Goal: Information Seeking & Learning: Learn about a topic

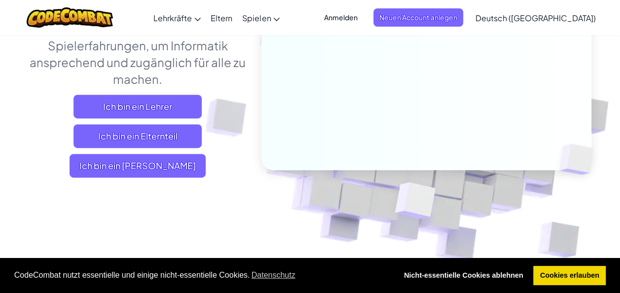
scroll to position [197, 0]
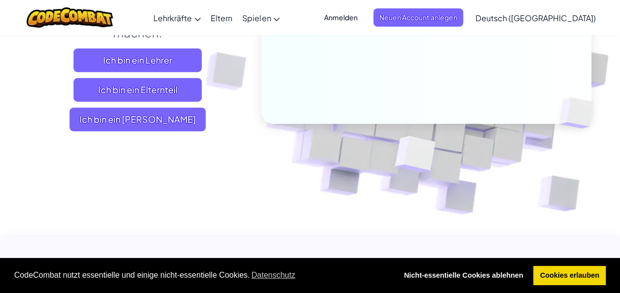
click at [552, 30] on link "Deutsch ([GEOGRAPHIC_DATA])" at bounding box center [535, 17] width 130 height 27
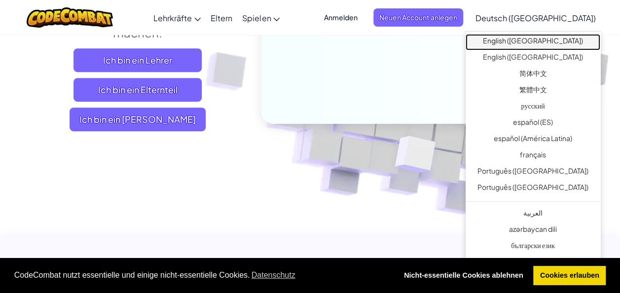
click at [548, 39] on link "English ([GEOGRAPHIC_DATA])" at bounding box center [533, 42] width 135 height 16
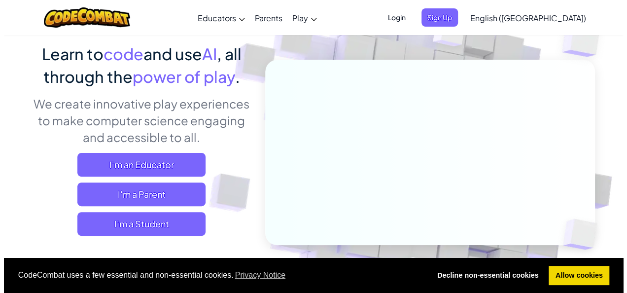
scroll to position [99, 0]
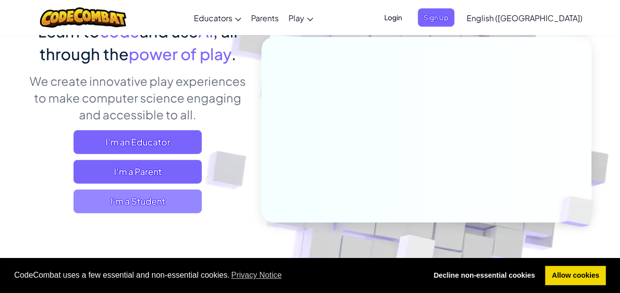
click at [115, 200] on span "I'm a Student" at bounding box center [137, 201] width 128 height 24
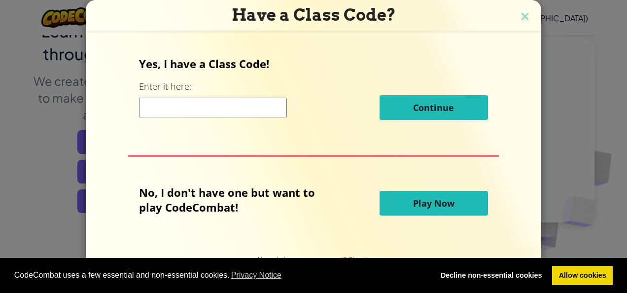
click at [155, 104] on input at bounding box center [213, 108] width 148 height 20
click at [407, 209] on button "Play Now" at bounding box center [434, 203] width 108 height 25
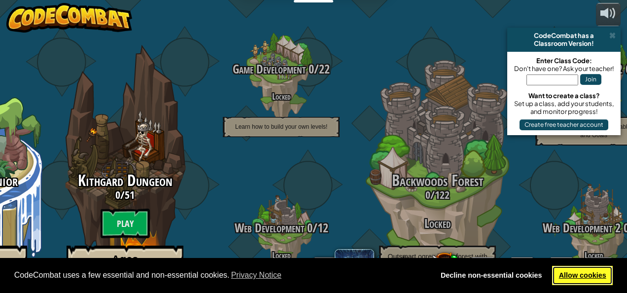
click at [575, 280] on link "Allow cookies" at bounding box center [582, 276] width 61 height 20
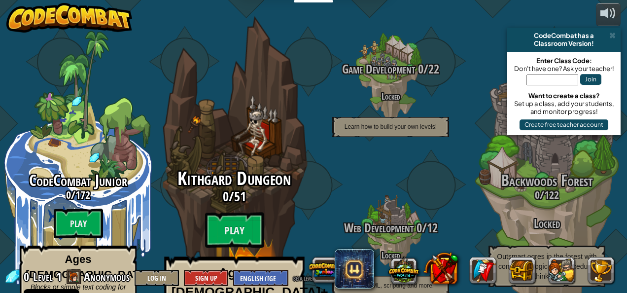
click at [223, 181] on div "Kithgard Dungeon 0 / 51 Play Ages 8+ Real Python or JavaScript coding for every…" at bounding box center [234, 262] width 187 height 187
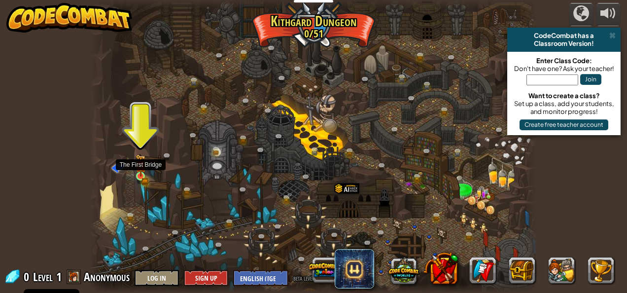
click at [143, 171] on img at bounding box center [141, 165] width 10 height 22
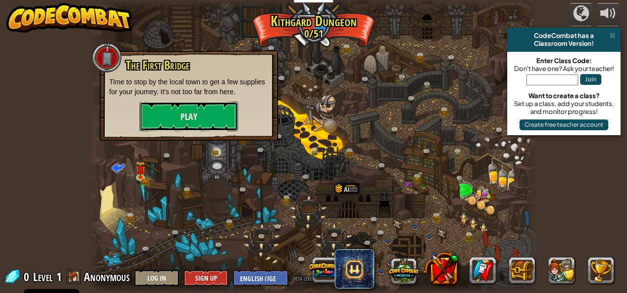
click at [160, 122] on button "Play" at bounding box center [189, 117] width 99 height 30
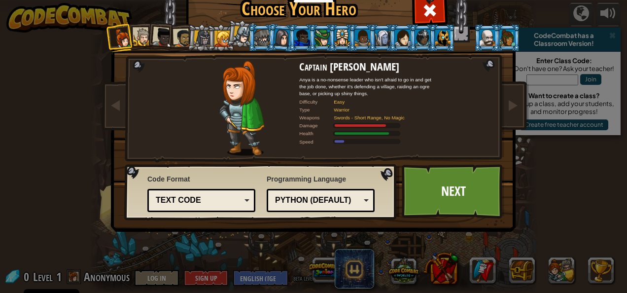
drag, startPoint x: 292, startPoint y: 76, endPoint x: 339, endPoint y: 79, distance: 46.9
click at [339, 61] on div "Captain Anya Weston Anya is a no-nonsense leader who isn't afraid to go in and …" at bounding box center [313, 61] width 259 height 0
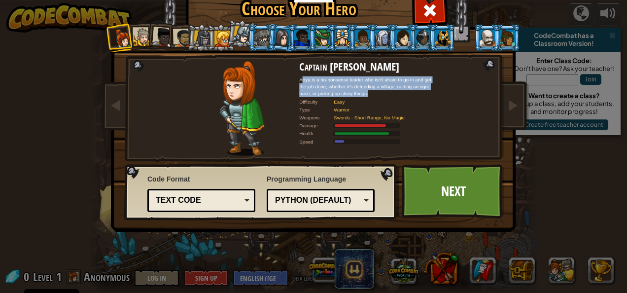
drag, startPoint x: 298, startPoint y: 82, endPoint x: 374, endPoint y: 96, distance: 77.7
click at [374, 96] on div "Anya is a no-nonsense leader who isn't afraid to go in and get the job done, wh…" at bounding box center [368, 86] width 138 height 21
drag, startPoint x: 374, startPoint y: 96, endPoint x: 286, endPoint y: 79, distance: 89.8
click at [286, 79] on div at bounding box center [241, 108] width 115 height 95
click at [291, 78] on div at bounding box center [241, 108] width 115 height 95
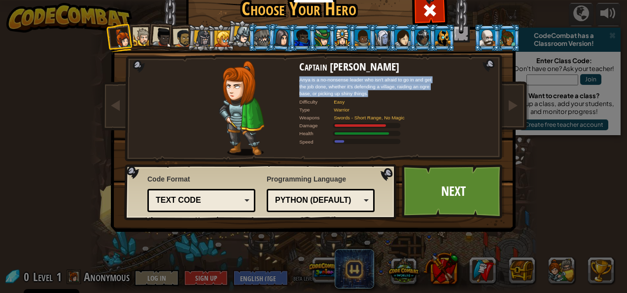
drag, startPoint x: 297, startPoint y: 78, endPoint x: 386, endPoint y: 94, distance: 90.7
click at [386, 94] on div "Anya is a no-nonsense leader who isn't afraid to go in and get the job done, wh…" at bounding box center [368, 86] width 138 height 21
click at [305, 88] on div "Anya is a no-nonsense leader who isn't afraid to go in and get the job done, wh…" at bounding box center [368, 86] width 138 height 21
drag, startPoint x: 296, startPoint y: 79, endPoint x: 368, endPoint y: 94, distance: 73.4
click at [368, 94] on div "Anya is a no-nonsense leader who isn't afraid to go in and get the job done, wh…" at bounding box center [368, 86] width 138 height 21
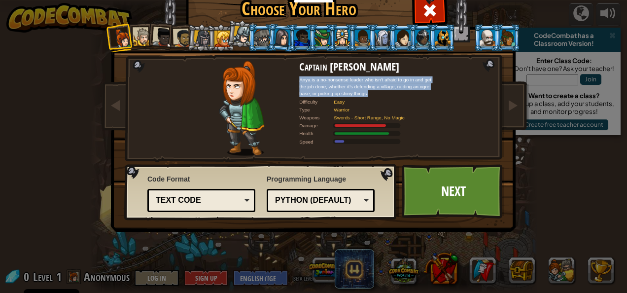
drag, startPoint x: 368, startPoint y: 94, endPoint x: 357, endPoint y: 89, distance: 12.4
copy div "Anya is a no-nonsense leader who isn't afraid to go in and get the job done, wh…"
click at [233, 198] on div "Text code" at bounding box center [198, 200] width 85 height 11
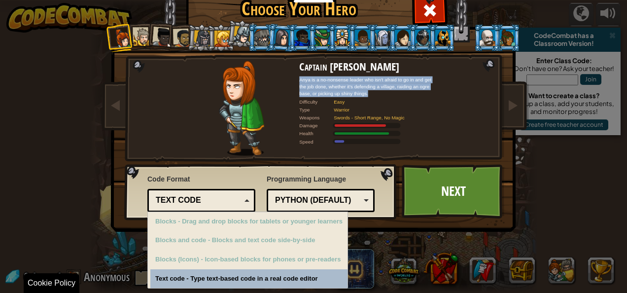
scroll to position [32, 0]
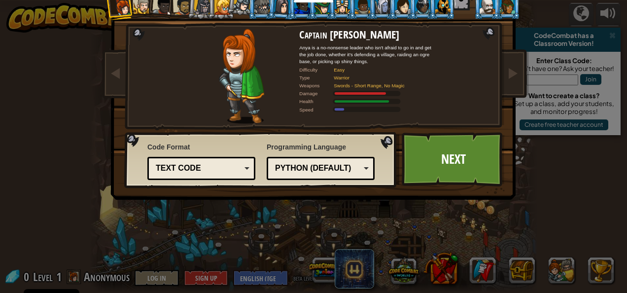
click at [236, 143] on span "Code Format" at bounding box center [201, 147] width 108 height 10
click at [356, 164] on div "Python (Default)" at bounding box center [317, 168] width 85 height 11
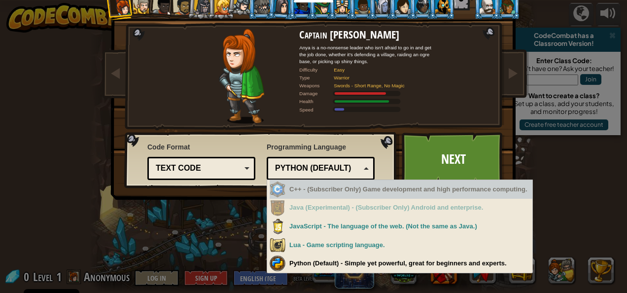
click at [321, 139] on div "Code Format Text code Blocks and code Blocks Blocks (Icons) Text code Blocks - …" at bounding box center [261, 160] width 267 height 50
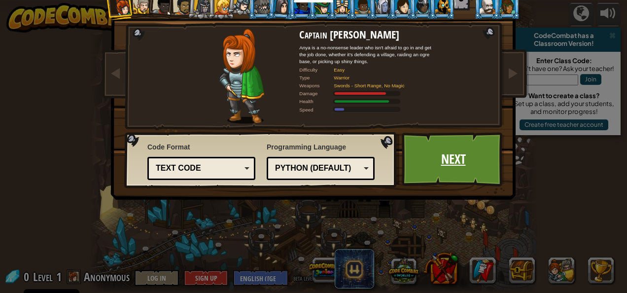
click at [429, 158] on link "Next" at bounding box center [453, 159] width 103 height 54
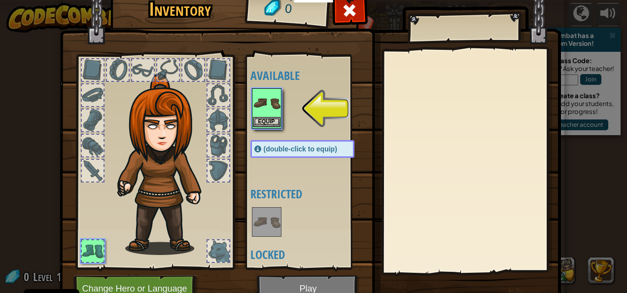
click at [266, 104] on img at bounding box center [267, 103] width 28 height 28
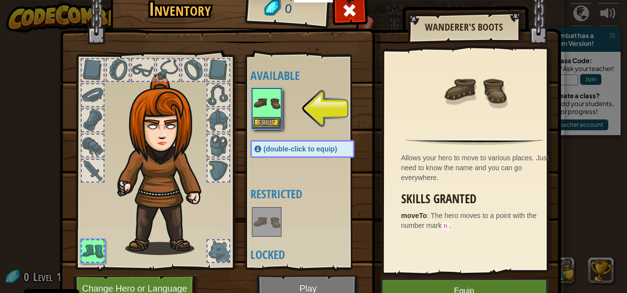
scroll to position [32, 0]
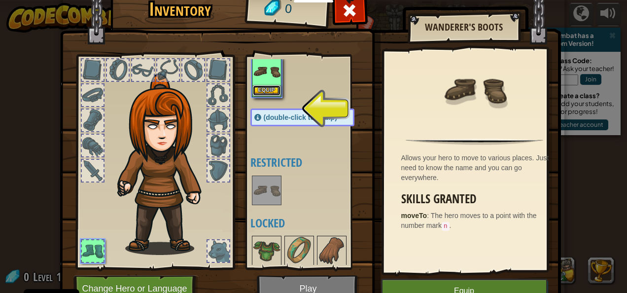
click at [275, 88] on button "Equip" at bounding box center [267, 90] width 28 height 10
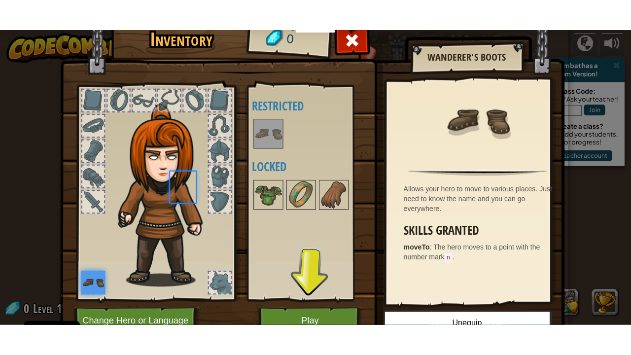
scroll to position [0, 0]
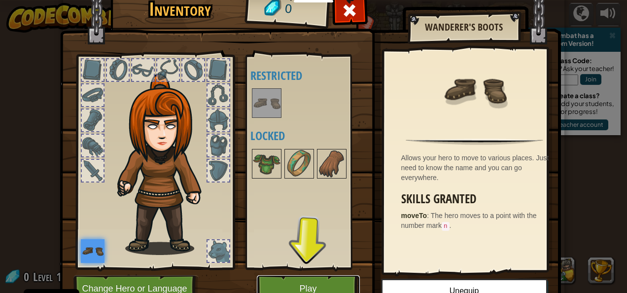
click at [286, 279] on button "Play" at bounding box center [308, 288] width 103 height 27
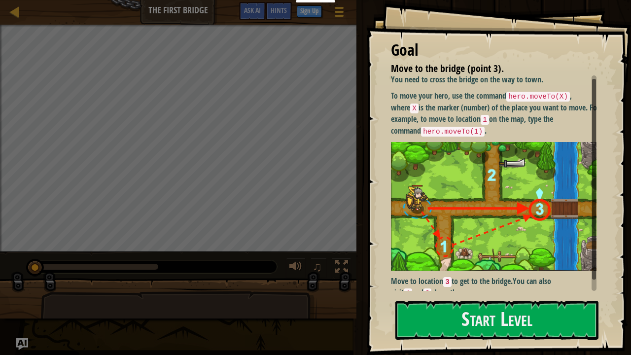
scroll to position [3, 0]
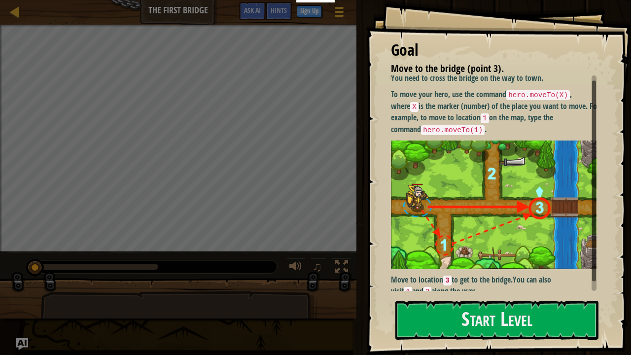
drag, startPoint x: 593, startPoint y: 207, endPoint x: 595, endPoint y: 212, distance: 5.3
click at [595, 212] on div at bounding box center [594, 181] width 4 height 201
click at [494, 292] on button "Start Level" at bounding box center [496, 320] width 203 height 39
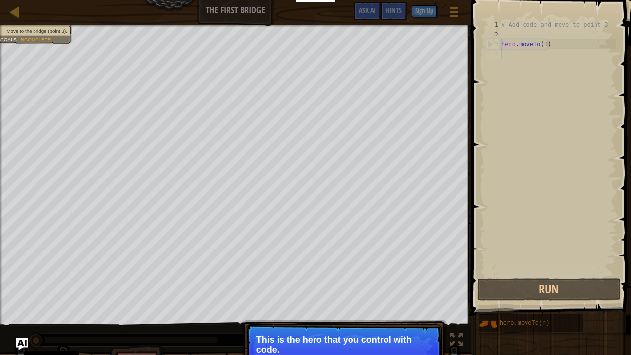
click at [547, 43] on div "# Add code and move to point 3 hero . moveTo ( 1 )" at bounding box center [558, 158] width 117 height 276
type textarea "hero.moveTo(1)"
click at [544, 46] on div "# Add code and move to point 3 hero . moveTo ( 1 )" at bounding box center [558, 158] width 117 height 276
click at [530, 58] on div "# Add code and move to point 3 hero . moveTo ( 1 )" at bounding box center [558, 158] width 117 height 276
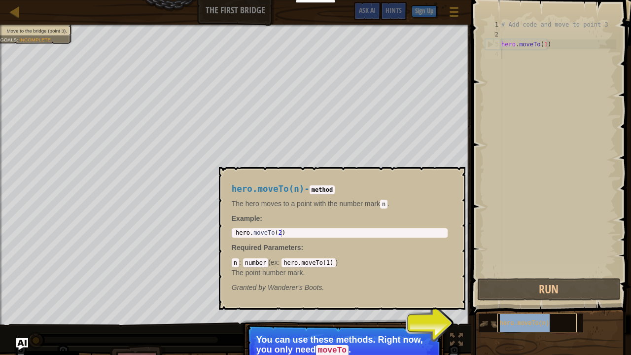
click at [543, 292] on span "hero.moveTo(n)" at bounding box center [525, 323] width 50 height 7
type textarea "hero.moveTo(2)"
click at [331, 234] on div "hero . moveTo ( 2 )" at bounding box center [340, 240] width 212 height 22
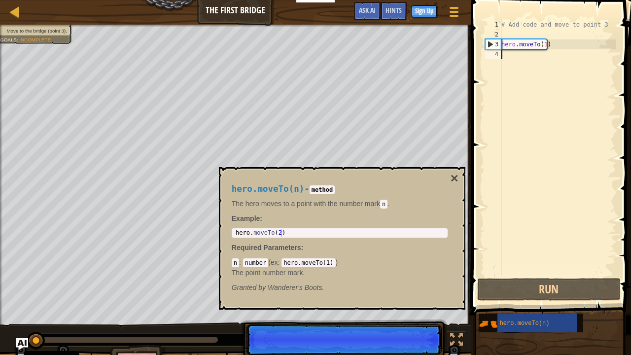
scroll to position [4, 0]
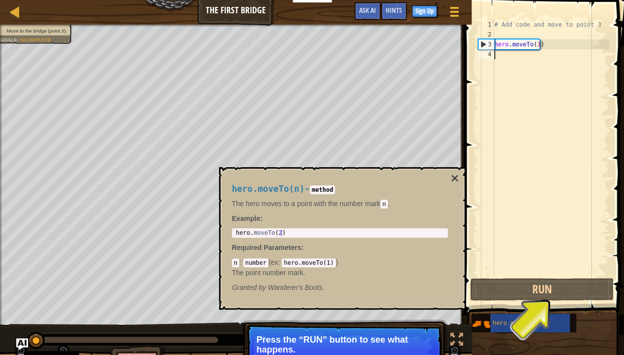
click at [277, 231] on div "hero . moveTo ( 2 )" at bounding box center [340, 240] width 212 height 22
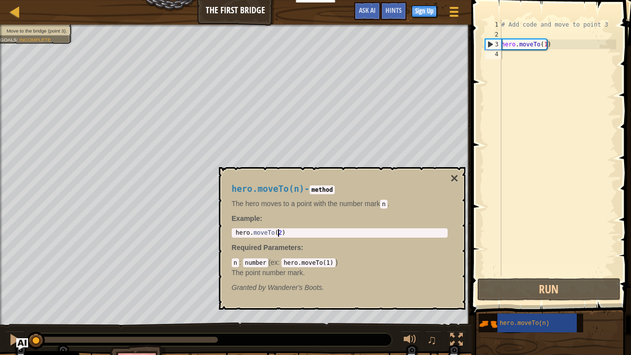
click at [300, 228] on div "hero.moveTo(n) - method The hero moves to a point with the number mark n . Exam…" at bounding box center [340, 238] width 230 height 127
click at [299, 231] on div "hero . moveTo ( 2 )" at bounding box center [340, 240] width 212 height 22
click at [490, 52] on div "4" at bounding box center [493, 54] width 16 height 10
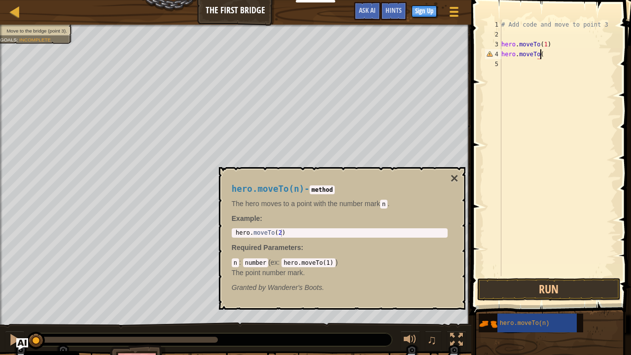
scroll to position [4, 2]
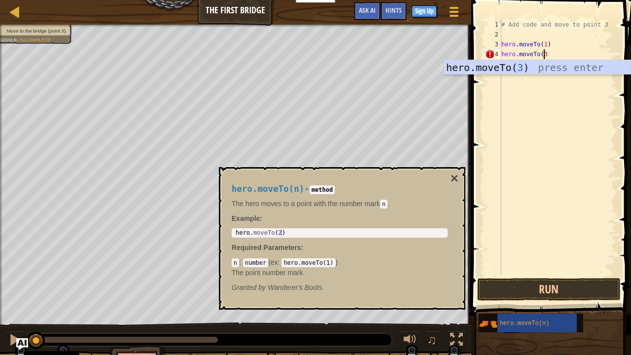
type textarea "hero.moveTo(3)"
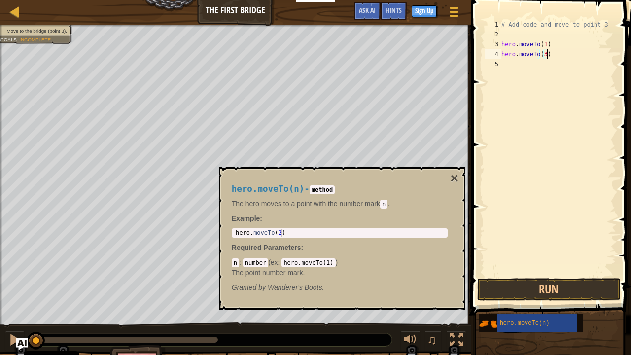
scroll to position [4, 0]
drag, startPoint x: 549, startPoint y: 54, endPoint x: 496, endPoint y: 52, distance: 53.8
click at [496, 52] on div "1 2 3 4 5 6 # Add code and move to point 3 hero . moveTo ( 1 ) hero . moveTo ( …" at bounding box center [549, 148] width 133 height 256
type textarea "hero.moveTo(3)"
paste textarea "hero.moveTo(3)"
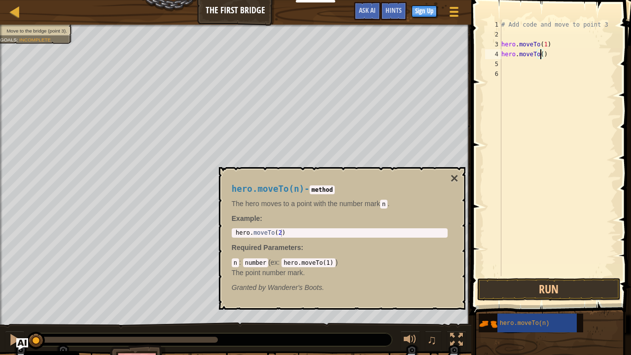
type textarea "hero.moveTo(2)"
click at [510, 58] on div "# Add code and move to point 3 hero . moveTo ( 1 ) hero . moveTo ( 2 )" at bounding box center [558, 158] width 117 height 276
click at [510, 61] on div "# Add code and move to point 3 hero . moveTo ( 1 ) hero . moveTo ( 2 )" at bounding box center [558, 158] width 117 height 276
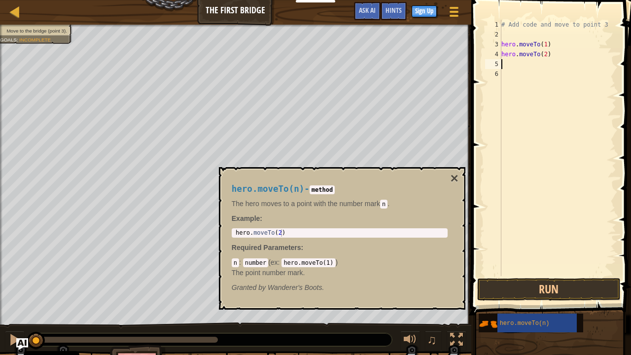
paste textarea "hero.moveTo(3)"
type textarea "hero.moveTo(3)"
click at [535, 289] on button "Run" at bounding box center [548, 289] width 143 height 23
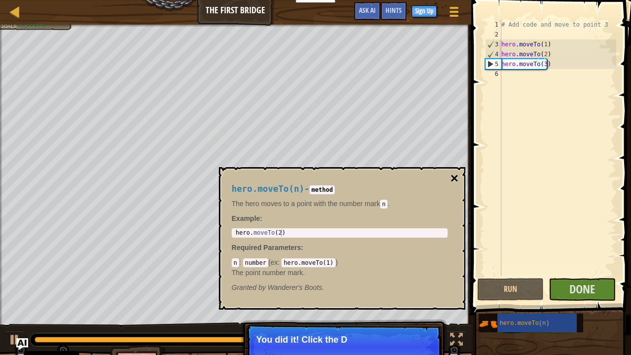
click at [457, 176] on button "×" at bounding box center [454, 179] width 8 height 14
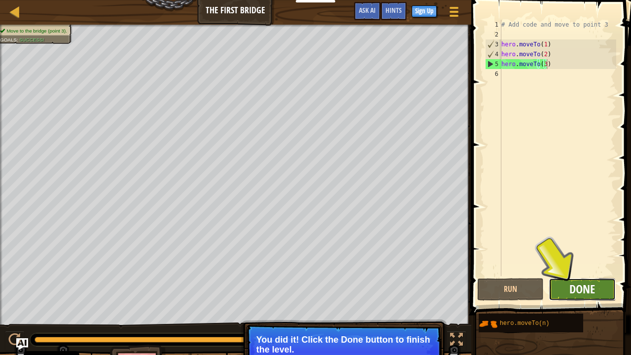
click at [584, 291] on span "Done" at bounding box center [583, 289] width 26 height 16
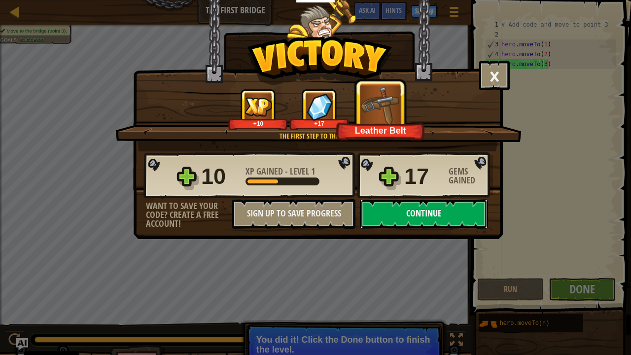
click at [413, 216] on button "Continue" at bounding box center [423, 214] width 127 height 30
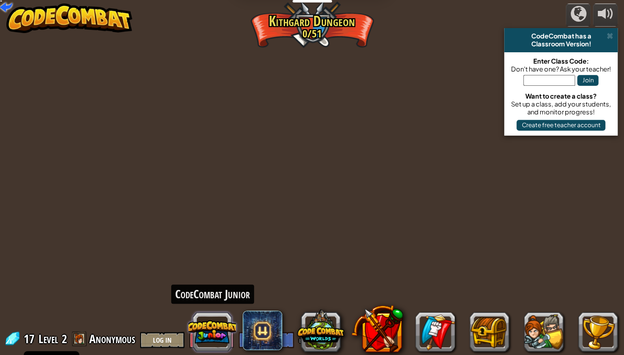
click at [225, 292] on button at bounding box center [211, 331] width 47 height 47
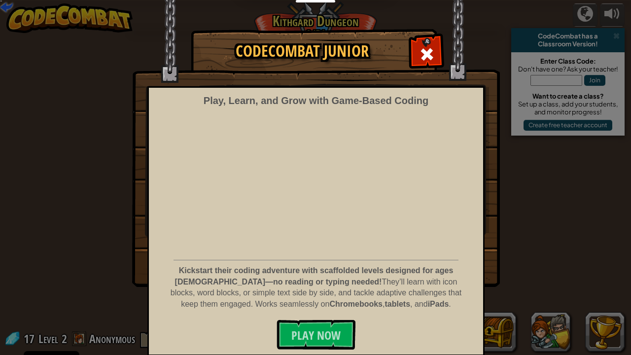
click at [520, 237] on div "CodeCombat Junior Play, Learn, and Grow with Game‑Based Coding Kickstart their …" at bounding box center [315, 158] width 631 height 256
click at [425, 55] on span at bounding box center [427, 54] width 16 height 16
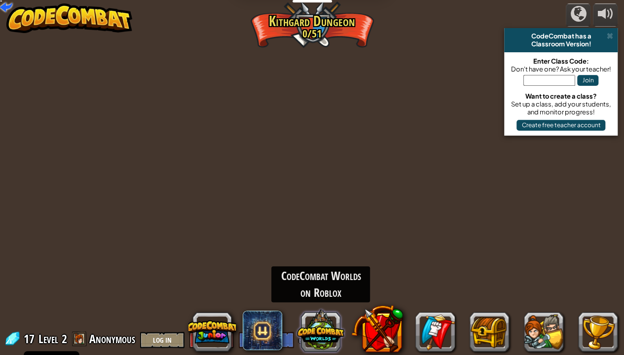
click at [332, 292] on button at bounding box center [320, 329] width 47 height 47
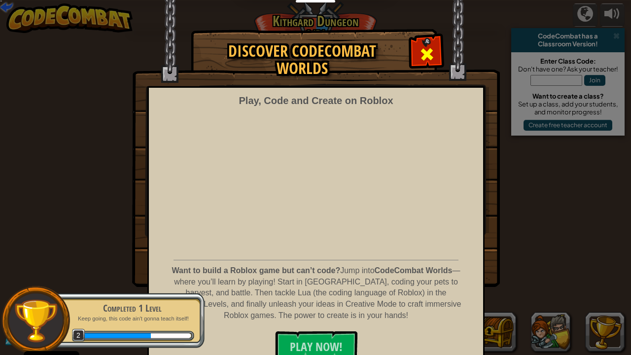
click at [430, 56] on span at bounding box center [427, 54] width 16 height 16
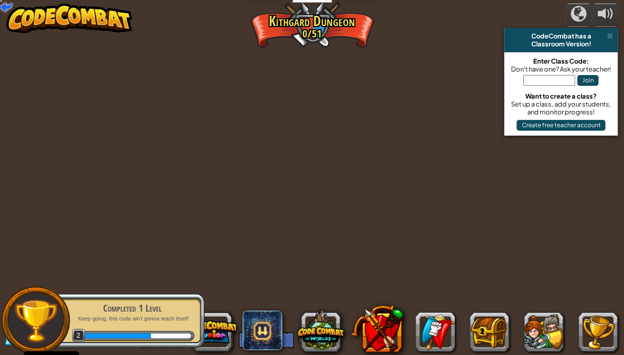
click at [392, 162] on div "powered by CodeCombat has a Classroom Version! Enter Class Code: Don't have one…" at bounding box center [312, 177] width 624 height 355
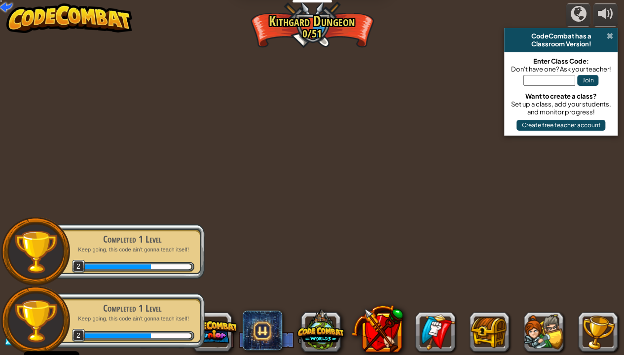
click at [608, 36] on span at bounding box center [609, 36] width 6 height 8
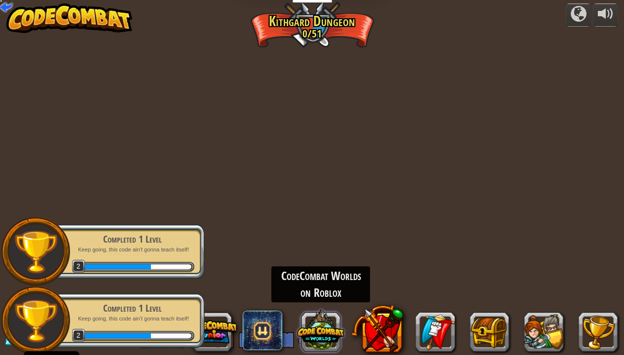
click at [300, 292] on button at bounding box center [320, 329] width 47 height 47
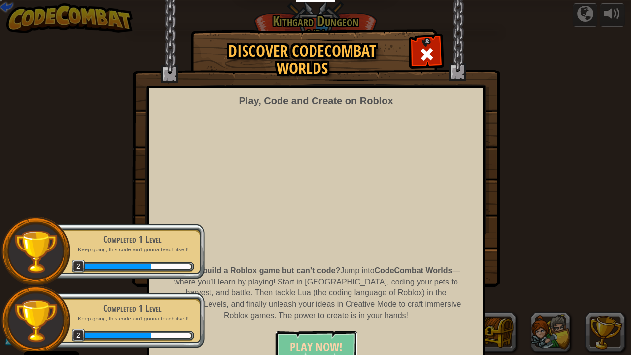
click at [302, 292] on button "PLAY NOW!" at bounding box center [316, 346] width 82 height 30
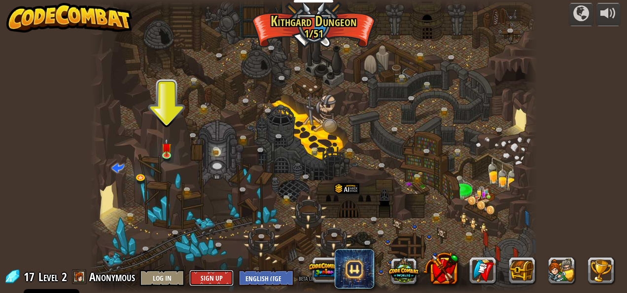
click at [208, 278] on button "Sign Up" at bounding box center [211, 278] width 44 height 16
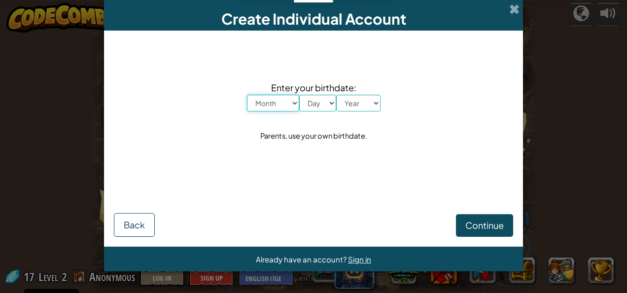
click at [292, 106] on select "Month January February March April May June July August September October Novem…" at bounding box center [273, 103] width 52 height 17
select select "4"
click at [247, 95] on select "Month January February March April May June July August September October Novem…" at bounding box center [273, 103] width 52 height 17
click at [328, 103] on select "Day 1 2 3 4 5 6 7 8 9 10 11 12 13 14 15 16 17 18 19 20 21 22 23 24 25 26 27 28 …" at bounding box center [317, 103] width 37 height 17
select select "19"
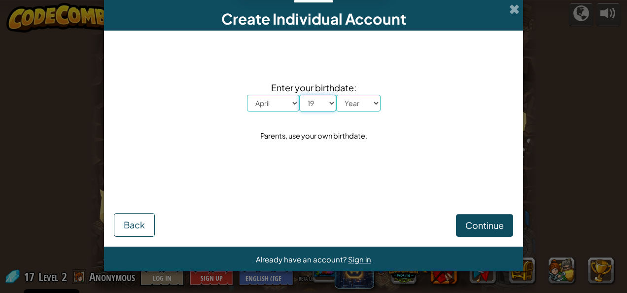
click at [299, 95] on select "Day 1 2 3 4 5 6 7 8 9 10 11 12 13 14 15 16 17 18 19 20 21 22 23 24 25 26 27 28 …" at bounding box center [317, 103] width 37 height 17
click at [359, 93] on span "Enter your birthdate:" at bounding box center [314, 87] width 134 height 14
click at [359, 106] on select "Year 2025 2024 2023 2022 2021 2020 2019 2018 2017 2016 2015 2014 2013 2012 2011…" at bounding box center [358, 103] width 44 height 17
select select "2006"
click at [336, 95] on select "Year 2025 2024 2023 2022 2021 2020 2019 2018 2017 2016 2015 2014 2013 2012 2011…" at bounding box center [358, 103] width 44 height 17
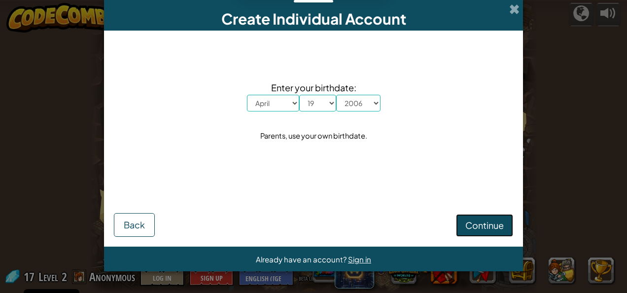
click at [495, 224] on span "Continue" at bounding box center [485, 224] width 38 height 11
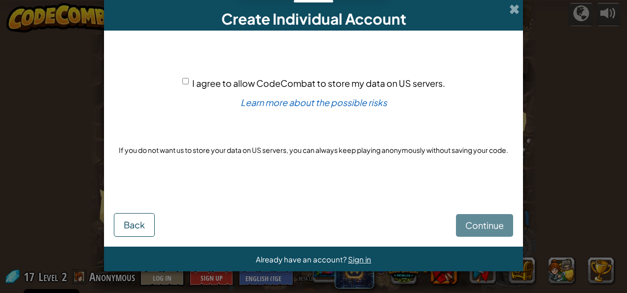
click at [495, 224] on div "Continue Back" at bounding box center [313, 214] width 399 height 44
click at [181, 81] on div "I agree to allow CodeCombat to store my data on US servers. Learn more about th…" at bounding box center [313, 116] width 399 height 152
click at [186, 81] on input "I agree to allow CodeCombat to store my data on US servers." at bounding box center [185, 81] width 6 height 6
checkbox input "true"
click at [505, 222] on button "Continue" at bounding box center [484, 225] width 57 height 23
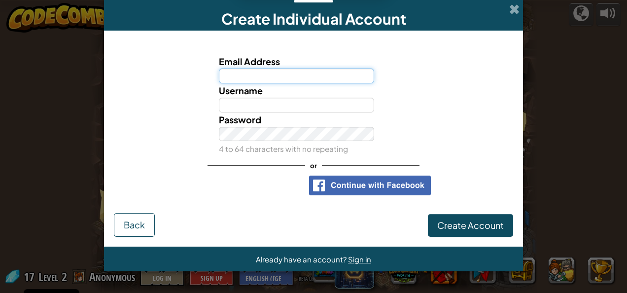
click at [263, 69] on input "Email Address" at bounding box center [297, 76] width 156 height 15
click at [262, 78] on input "Email Address" at bounding box center [297, 76] width 156 height 15
type input "timon.studer1@outlook.com"
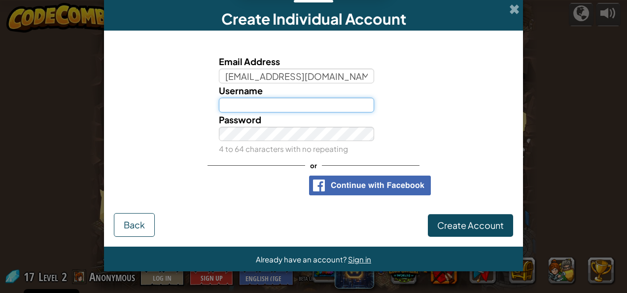
type input "[PERSON_NAME]"
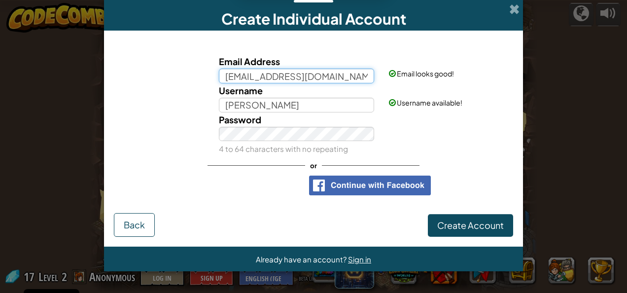
drag, startPoint x: 280, startPoint y: 73, endPoint x: 298, endPoint y: 77, distance: 18.3
click at [284, 75] on input "timon.studer1@outlook.com" at bounding box center [297, 76] width 156 height 15
type input "timon.studer.ktw@outlook.com"
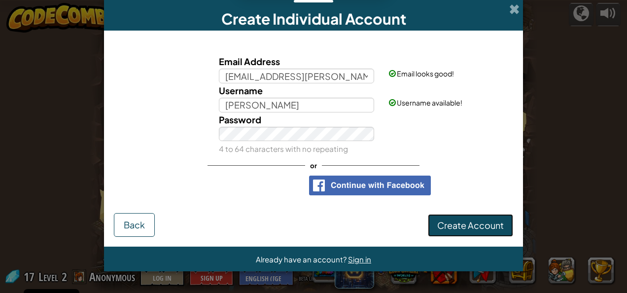
click at [481, 218] on button "Create Account" at bounding box center [470, 225] width 85 height 23
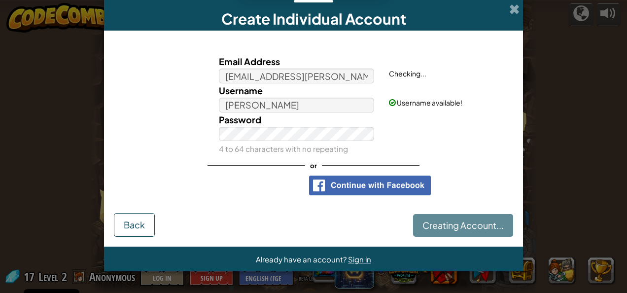
click at [474, 226] on div "Creating Account... Back" at bounding box center [313, 223] width 399 height 28
click at [482, 231] on div "Creating Account... Back" at bounding box center [313, 223] width 399 height 28
click at [474, 231] on div "Creating Account... Back" at bounding box center [313, 223] width 399 height 28
click at [473, 232] on div "Creating Account... Back" at bounding box center [313, 223] width 399 height 28
click at [470, 235] on div "Creating Account... Back" at bounding box center [313, 223] width 399 height 28
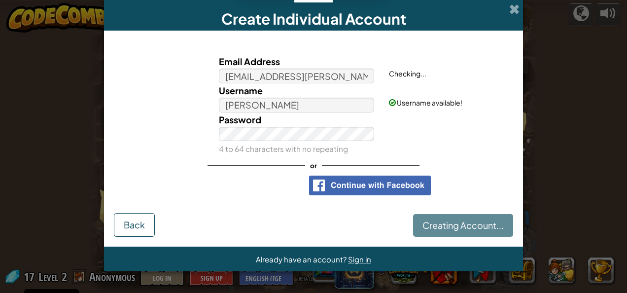
drag, startPoint x: 469, startPoint y: 235, endPoint x: 498, endPoint y: 196, distance: 48.3
click at [488, 212] on div "Creating Account... Back" at bounding box center [313, 223] width 399 height 28
click at [497, 195] on div "Email Address timon.studer.ktw@outlook.com Checking... Username Timon Studer Us…" at bounding box center [313, 124] width 399 height 169
drag, startPoint x: 497, startPoint y: 194, endPoint x: 466, endPoint y: 105, distance: 94.3
click at [496, 189] on div "Email Address timon.studer.ktw@outlook.com Checking... Username Timon Studer Us…" at bounding box center [313, 124] width 399 height 169
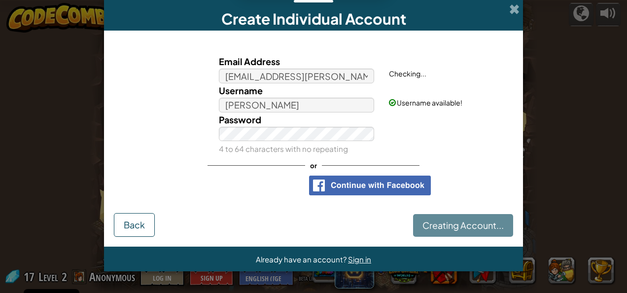
click at [457, 38] on form "Email Address timon.studer.ktw@outlook.com Checking... Username Timon Studer Us…" at bounding box center [313, 139] width 419 height 216
click at [149, 233] on button "Back" at bounding box center [134, 225] width 41 height 24
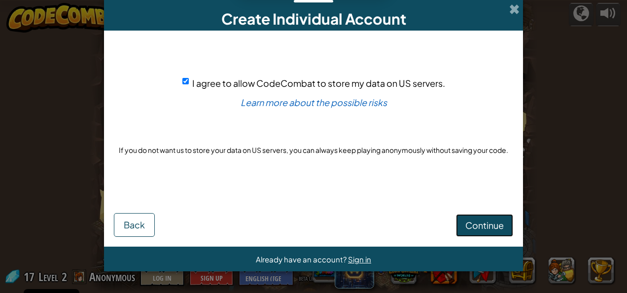
click at [483, 220] on span "Continue" at bounding box center [485, 224] width 38 height 11
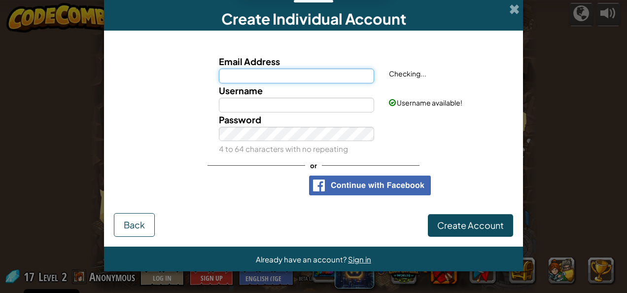
click at [277, 79] on input "Email Address" at bounding box center [297, 76] width 156 height 15
type input "timon.studer.ktw@outlook.com"
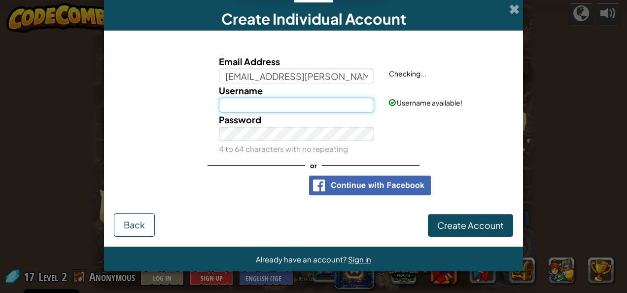
type input "[PERSON_NAME]"
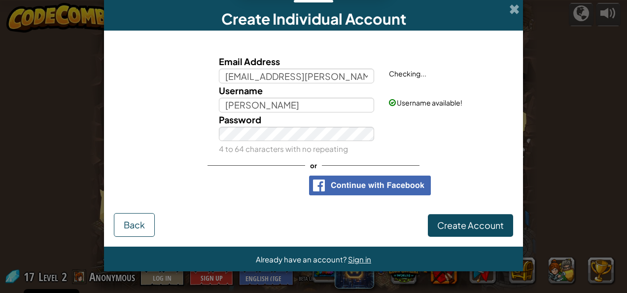
click at [87, 122] on div "Create Individual Account Email Address timon.studer.ktw@outlook.com Checking..…" at bounding box center [313, 146] width 627 height 293
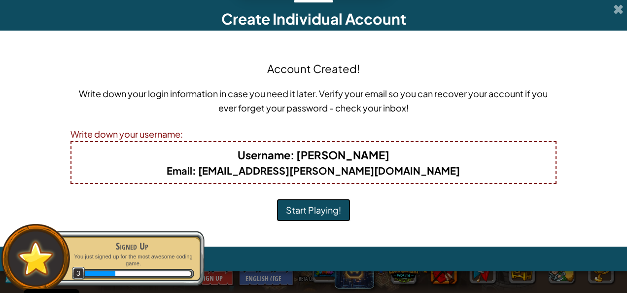
click at [322, 202] on button "Start Playing!" at bounding box center [314, 210] width 74 height 23
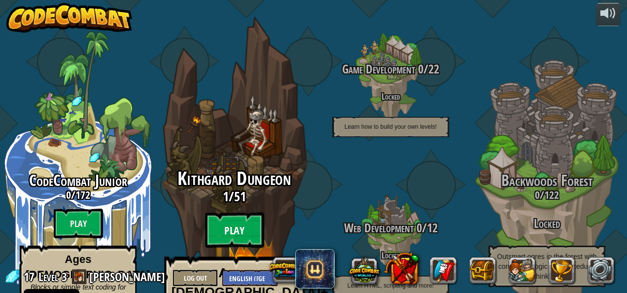
click at [240, 213] on btn "Play" at bounding box center [234, 231] width 59 height 36
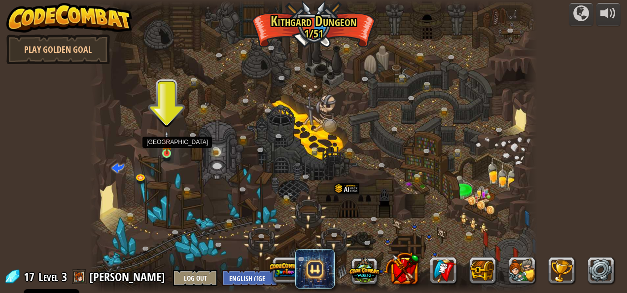
click at [170, 153] on img at bounding box center [167, 142] width 10 height 23
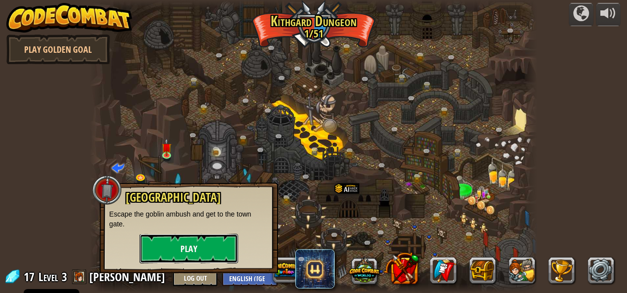
click at [192, 249] on button "Play" at bounding box center [189, 249] width 99 height 30
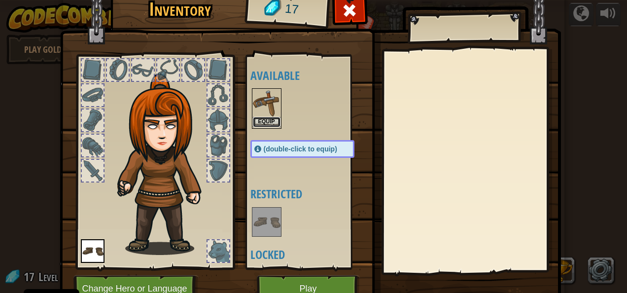
click at [266, 124] on button "Equip" at bounding box center [267, 122] width 28 height 10
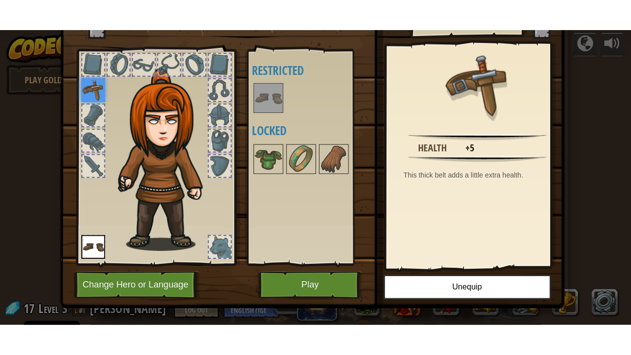
scroll to position [47, 0]
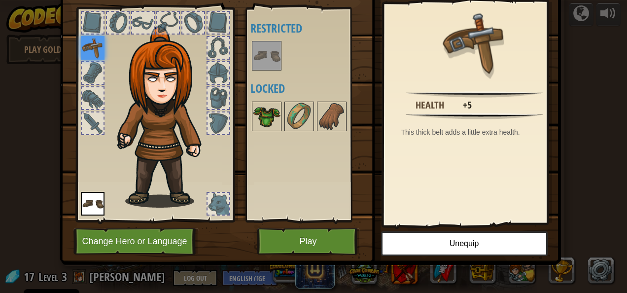
click at [268, 119] on img at bounding box center [267, 117] width 28 height 28
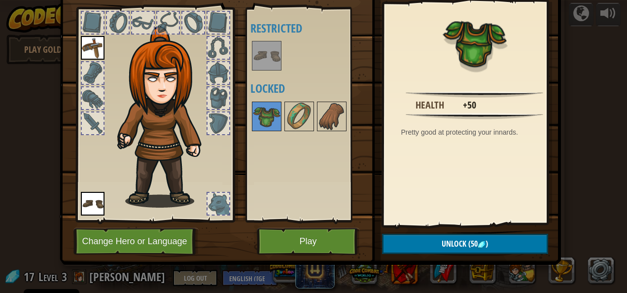
click at [292, 155] on div "Available Equip (double-click to equip) Restricted Locked" at bounding box center [313, 115] width 124 height 206
click at [259, 51] on img at bounding box center [267, 56] width 28 height 28
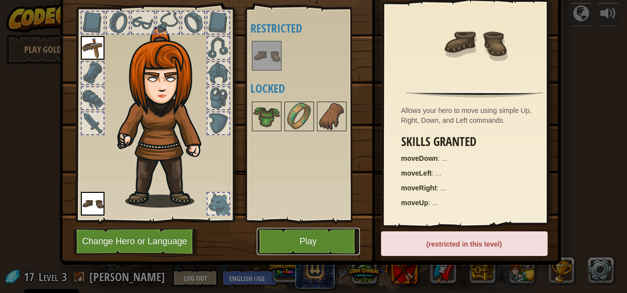
click at [306, 249] on button "Play" at bounding box center [308, 241] width 103 height 27
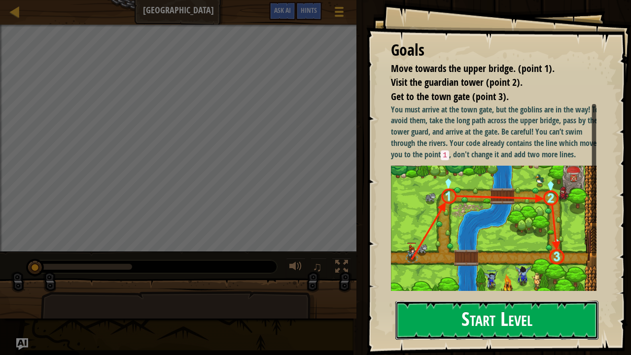
click at [450, 292] on button "Start Level" at bounding box center [496, 320] width 203 height 39
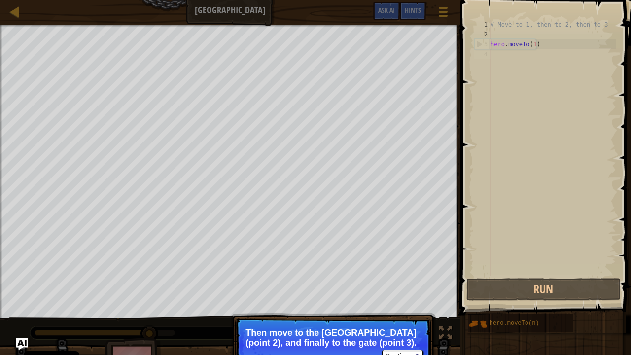
click at [370, 290] on div "Move towards the upper bridge. (point 1). Visit the [GEOGRAPHIC_DATA] (point 2)…" at bounding box center [315, 205] width 631 height 360
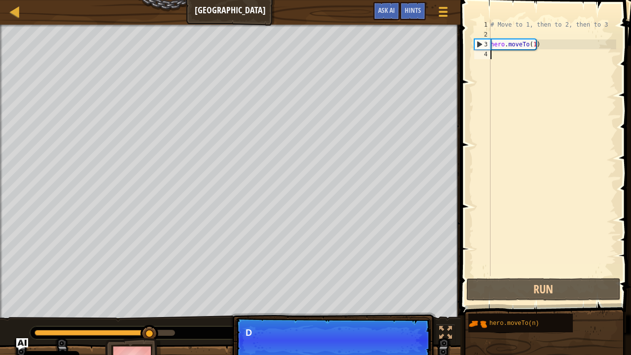
scroll to position [4, 0]
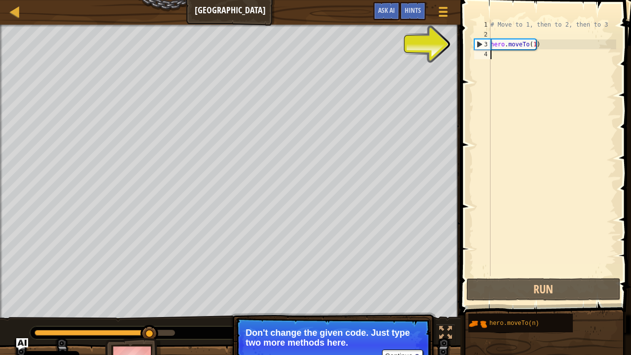
click at [506, 57] on div "# Move to 1, then to 2, then to 3 hero . moveTo ( 1 )" at bounding box center [553, 158] width 128 height 276
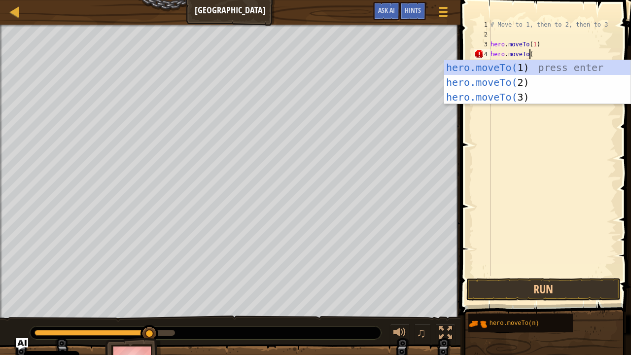
scroll to position [4, 3]
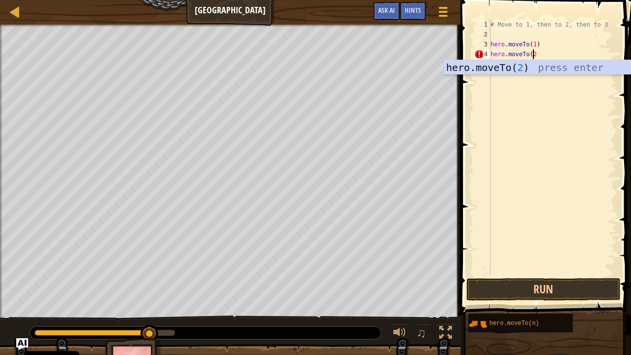
type textarea "hero.moveTo(2)"
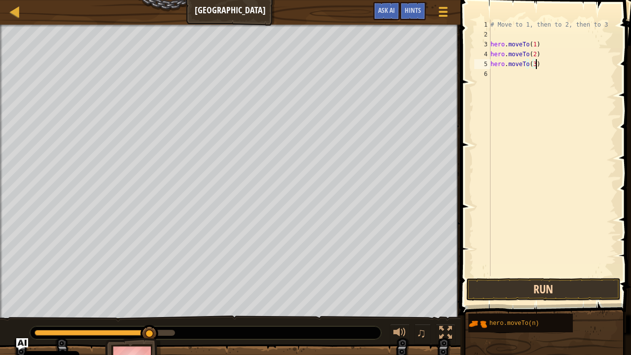
type textarea "hero.moveTo(3)"
click at [548, 281] on button "Run" at bounding box center [543, 289] width 154 height 23
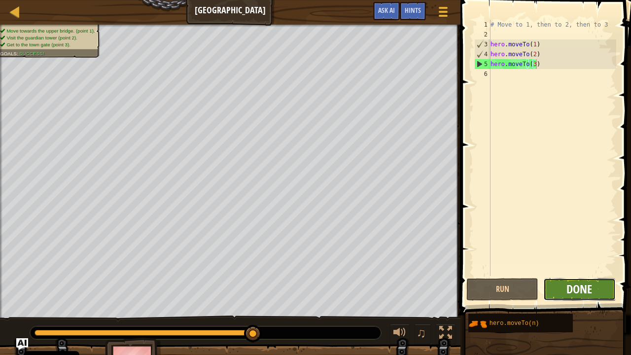
click at [576, 289] on span "Done" at bounding box center [580, 289] width 26 height 16
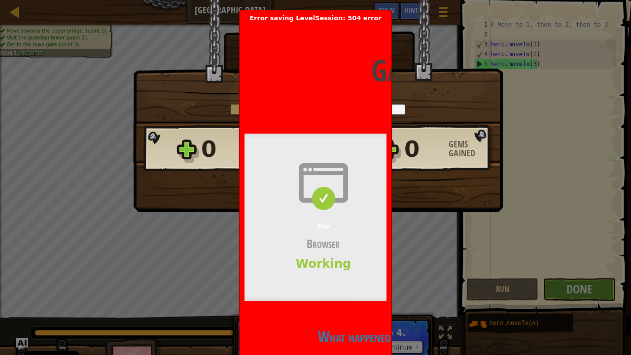
click at [429, 206] on div "× Shortcuts can be dangerous. How fun was this level? Tell us more! Loading... …" at bounding box center [318, 106] width 370 height 212
click at [327, 251] on h3 "Browser" at bounding box center [324, 243] width 158 height 15
click at [330, 292] on h2 "What happened?" at bounding box center [357, 336] width 225 height 19
click at [351, 292] on h2 "What happened?" at bounding box center [357, 336] width 225 height 19
click at [382, 292] on h2 "What happened?" at bounding box center [357, 336] width 225 height 19
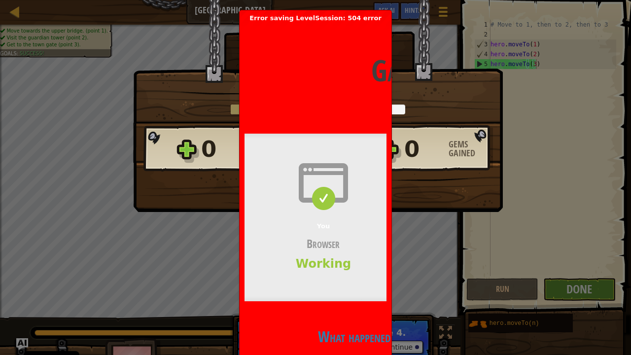
click at [406, 292] on div "× Shortcuts can be dangerous. How fun was this level? Tell us more! Loading... …" at bounding box center [315, 177] width 631 height 355
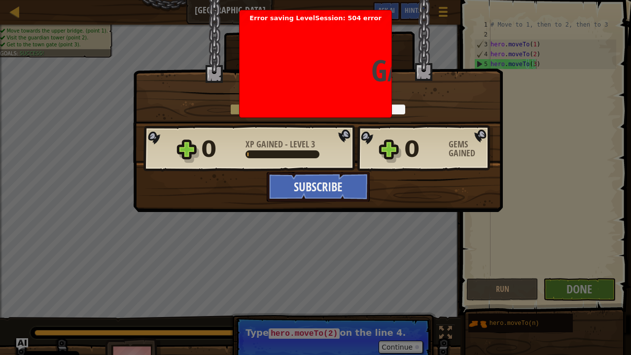
click at [419, 292] on div "× Shortcuts can be dangerous. How fun was this level? Tell us more! Loading... …" at bounding box center [315, 177] width 631 height 355
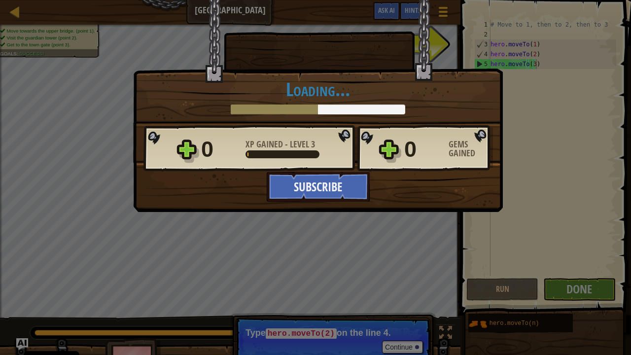
click at [412, 292] on div "× Shortcuts can be dangerous. How fun was this level? Tell us more! Loading... …" at bounding box center [315, 177] width 631 height 355
click at [430, 130] on div "0 XP Gained - Level 3 0 Gems Gained" at bounding box center [318, 148] width 350 height 47
drag, startPoint x: 433, startPoint y: 155, endPoint x: 345, endPoint y: 140, distance: 90.0
click at [433, 158] on div "0" at bounding box center [423, 150] width 38 height 32
click at [335, 138] on div "0 XP Gained - Level 3" at bounding box center [275, 150] width 148 height 32
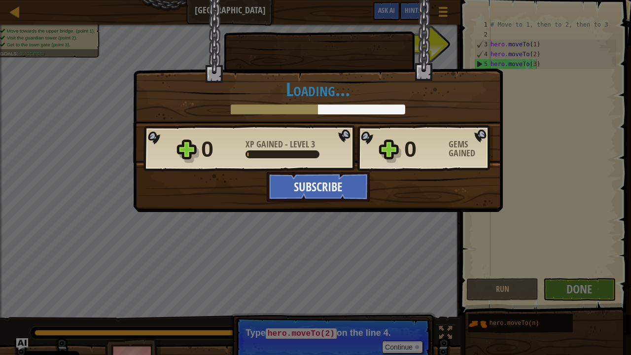
click at [388, 292] on div "× Shortcuts can be dangerous. How fun was this level? Tell us more! Loading... …" at bounding box center [315, 177] width 631 height 355
drag, startPoint x: 388, startPoint y: 348, endPoint x: 379, endPoint y: 335, distance: 15.6
click at [379, 292] on div "× Shortcuts can be dangerous. How fun was this level? Tell us more! Loading... …" at bounding box center [315, 177] width 631 height 355
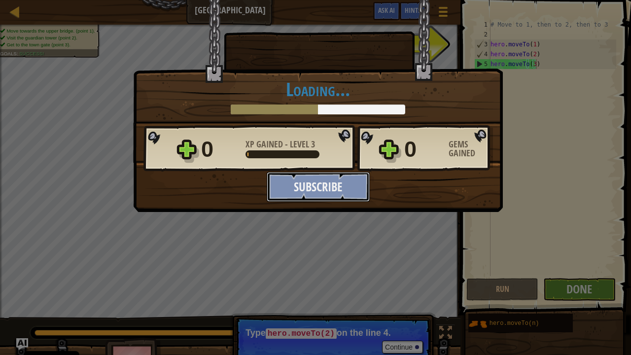
click at [344, 180] on button "Subscribe" at bounding box center [318, 187] width 103 height 30
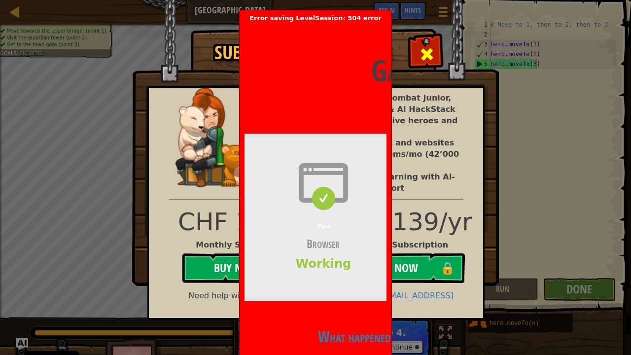
click at [426, 47] on span at bounding box center [427, 54] width 16 height 16
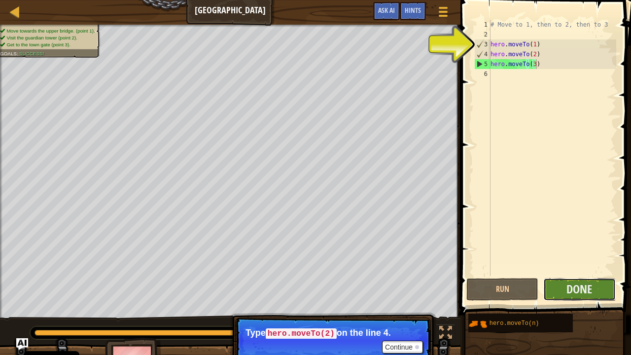
click at [560, 292] on button "Done" at bounding box center [579, 289] width 72 height 23
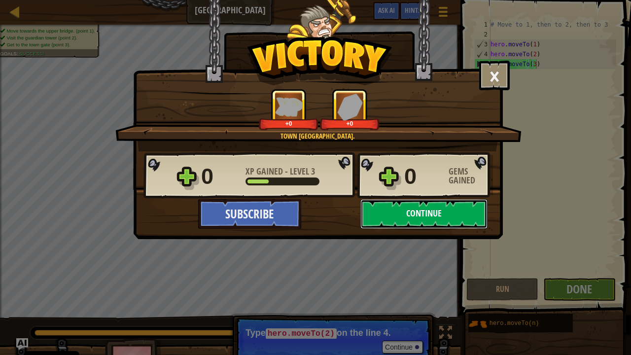
click at [460, 217] on button "Continue" at bounding box center [423, 214] width 127 height 30
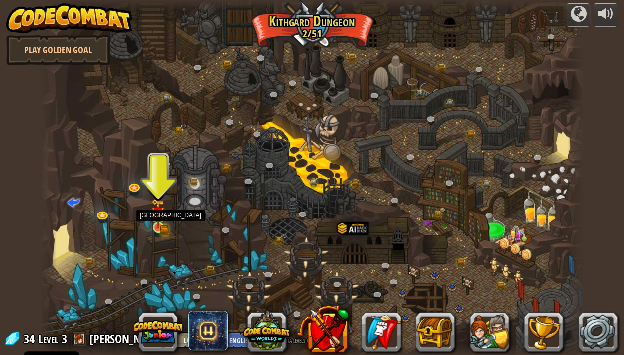
click at [163, 226] on img at bounding box center [157, 214] width 13 height 30
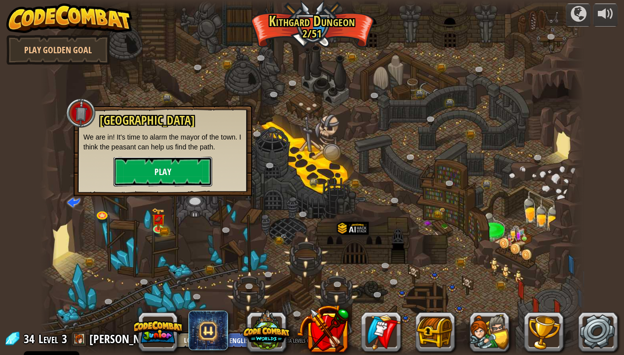
click at [167, 183] on button "Play" at bounding box center [162, 172] width 99 height 30
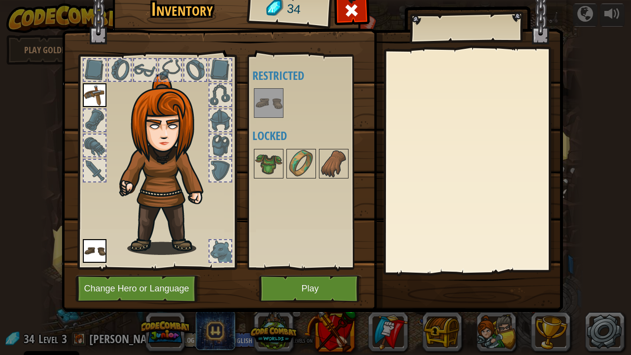
click at [270, 97] on img at bounding box center [269, 103] width 28 height 28
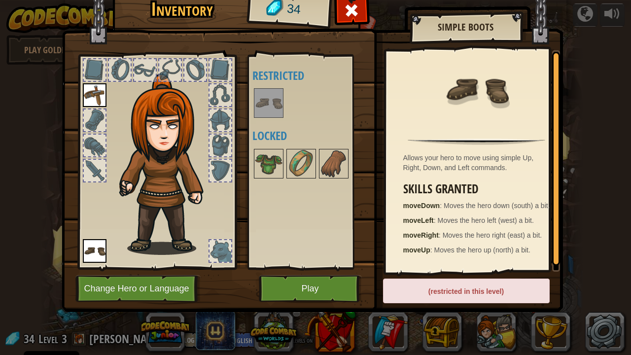
click at [300, 274] on img at bounding box center [313, 133] width 502 height 358
click at [303, 281] on button "Play" at bounding box center [310, 288] width 103 height 27
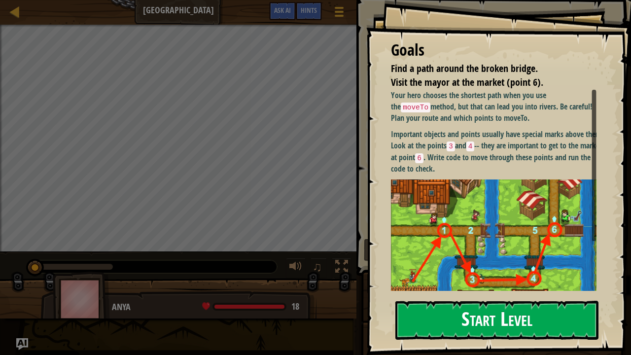
click at [500, 292] on button "Start Level" at bounding box center [496, 320] width 203 height 39
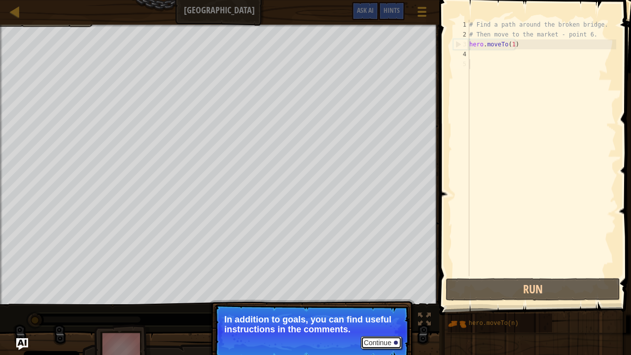
click at [395, 292] on div at bounding box center [396, 343] width 4 height 4
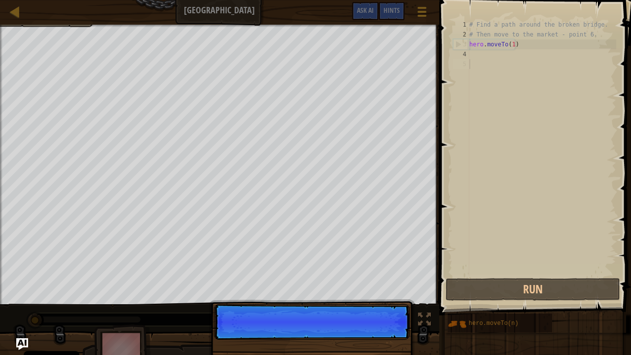
scroll to position [4, 0]
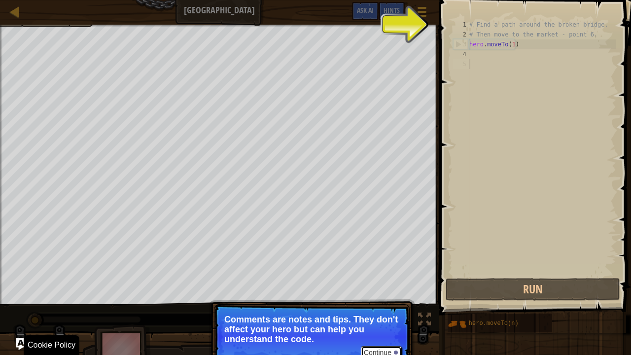
click at [382, 292] on button "Continue" at bounding box center [381, 352] width 41 height 13
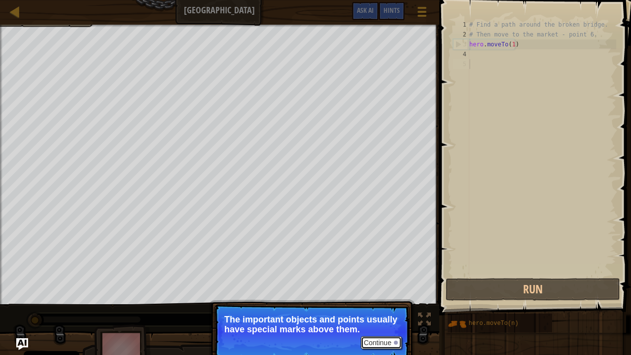
click at [381, 292] on button "Continue" at bounding box center [381, 342] width 41 height 13
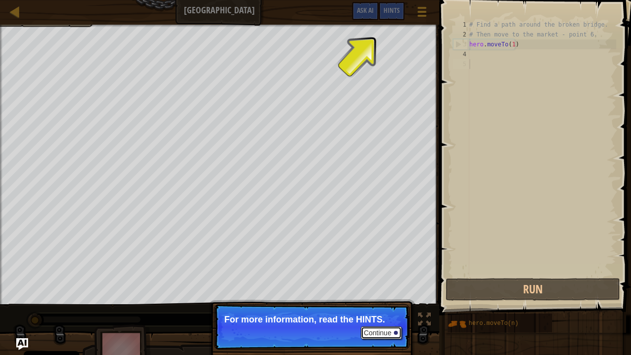
click at [387, 292] on button "Continue" at bounding box center [381, 332] width 41 height 13
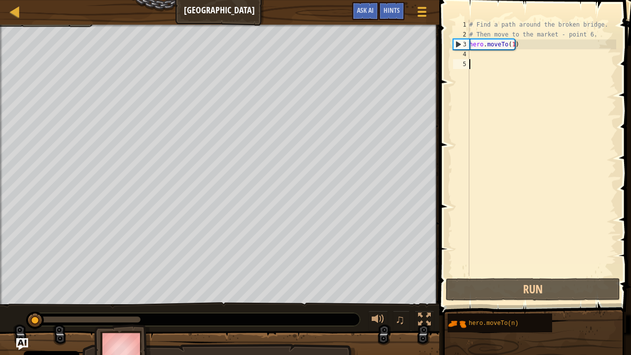
click at [477, 57] on div "# Find a path around the broken bridge. # Then move to the market - point 6. he…" at bounding box center [541, 158] width 149 height 276
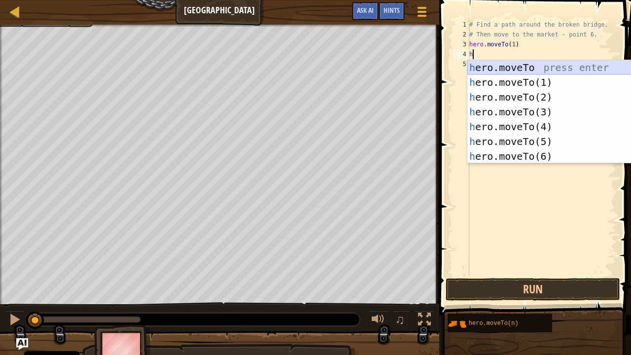
click at [480, 67] on div "h ero.moveTo press enter h ero.moveTo(1) press enter h ero.moveTo(2) press ente…" at bounding box center [560, 126] width 187 height 133
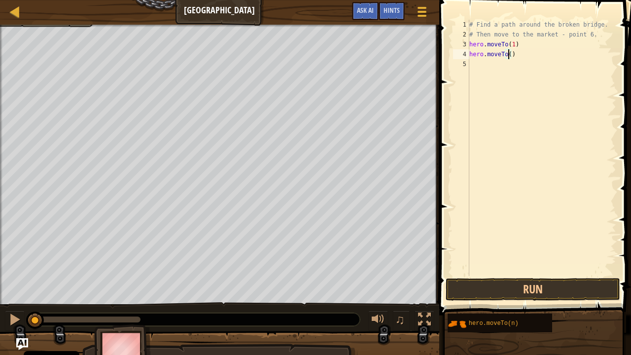
type textarea "hero.moveTo(2)"
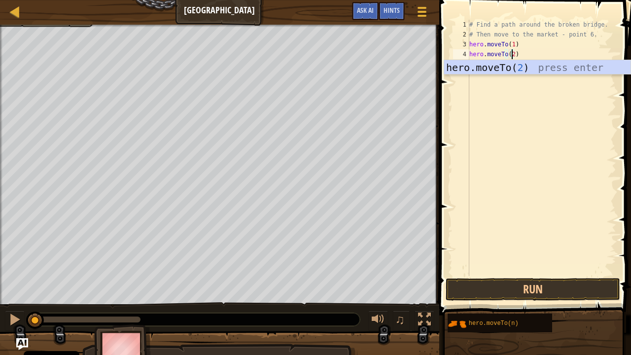
scroll to position [4, 3]
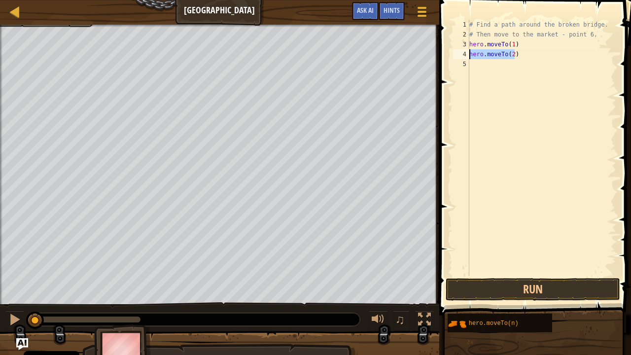
drag, startPoint x: 529, startPoint y: 55, endPoint x: 467, endPoint y: 56, distance: 61.6
click at [467, 56] on div "hero.moveTo(2) 1 2 3 4 5 # Find a path around the broken bridge. # Then move to…" at bounding box center [533, 148] width 165 height 256
click at [479, 65] on div "# Find a path around the broken bridge. # Then move to the market - point 6. he…" at bounding box center [541, 158] width 149 height 276
paste textarea "hero.moveTo(2)"
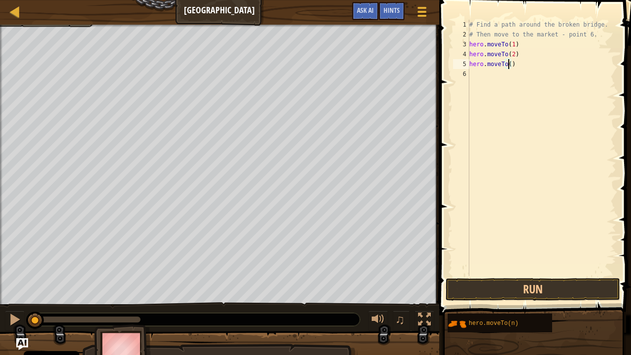
type textarea "hero.moveTo(3)"
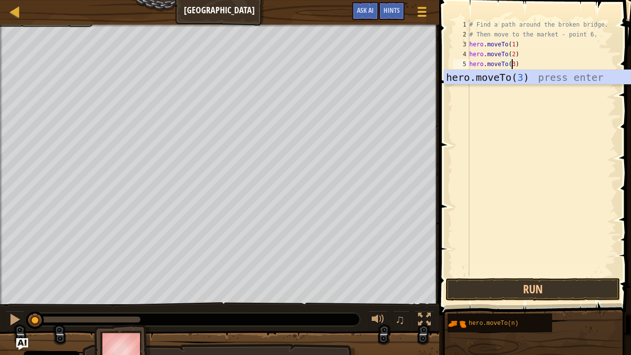
scroll to position [4, 3]
click at [503, 134] on div "# Find a path around the broken bridge. # Then move to the market - point 6. he…" at bounding box center [541, 158] width 149 height 276
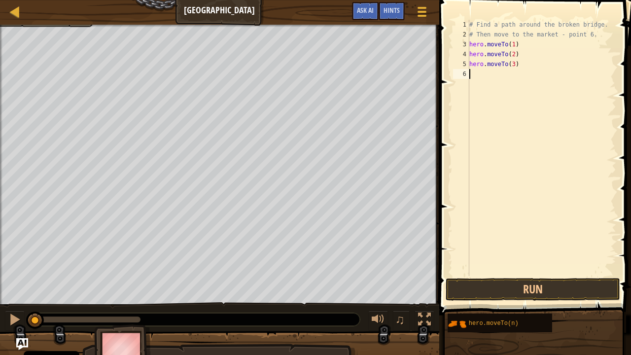
scroll to position [4, 0]
paste textarea "hero.moveTo(2)"
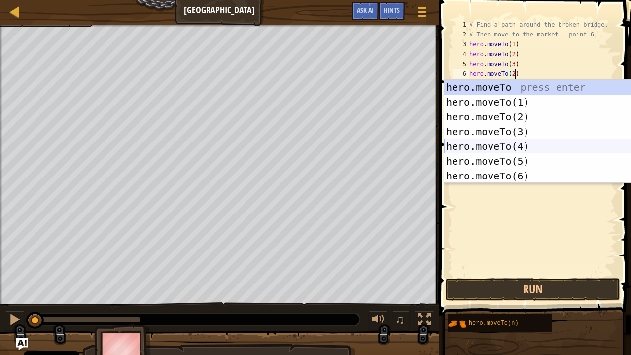
click at [512, 144] on div "hero.moveTo press enter hero.moveTo(1) press enter hero.moveTo(2) press enter h…" at bounding box center [537, 146] width 187 height 133
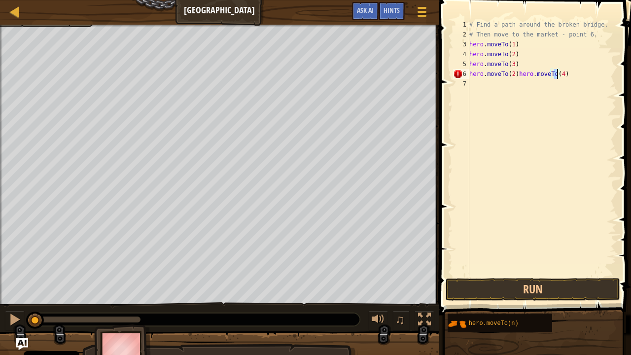
click at [515, 73] on div "# Find a path around the broken bridge. # Then move to the market - point 6. he…" at bounding box center [541, 158] width 149 height 276
type textarea "hero.moveTo(4)"
click at [523, 94] on div "# Find a path around the broken bridge. # Then move to the market - point 6. he…" at bounding box center [541, 158] width 149 height 276
click at [494, 84] on div "# Find a path around the broken bridge. # Then move to the market - point 6. he…" at bounding box center [541, 158] width 149 height 276
paste textarea "hero.moveTo(2)"
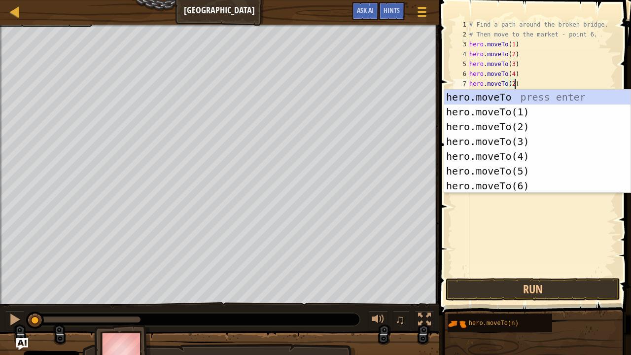
click at [514, 84] on div "# Find a path around the broken bridge. # Then move to the market - point 6. he…" at bounding box center [541, 158] width 149 height 276
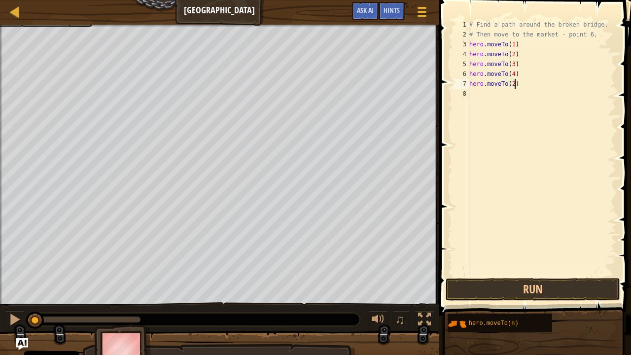
click at [510, 87] on div "# Find a path around the broken bridge. # Then move to the market - point 6. he…" at bounding box center [541, 158] width 149 height 276
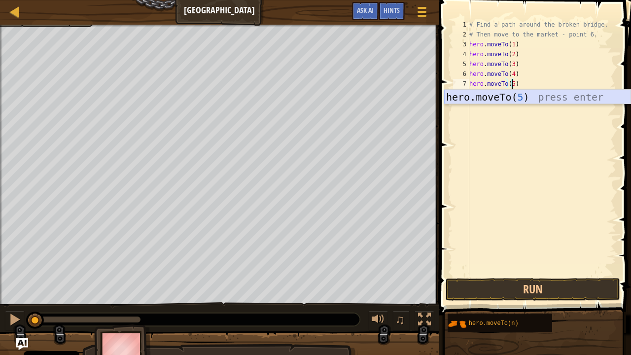
click at [534, 100] on div "hero.moveTo( 5 ) press enter" at bounding box center [537, 112] width 187 height 44
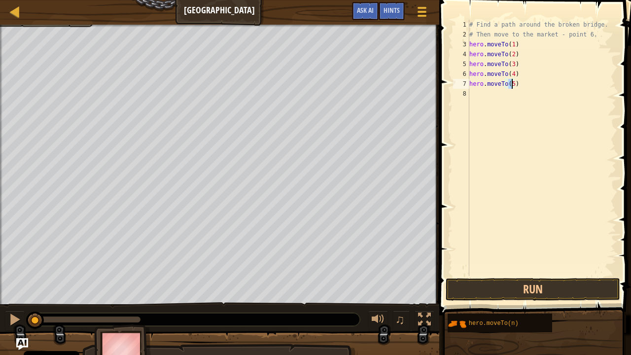
type textarea "hero.moveTo(5)"
click at [452, 85] on div "hero.moveTo(5) 1 2 3 4 5 6 7 8 # Find a path around the broken bridge. # Then m…" at bounding box center [533, 148] width 165 height 256
click at [473, 90] on div "# Find a path around the broken bridge. # Then move to the market - point 6. he…" at bounding box center [541, 158] width 149 height 276
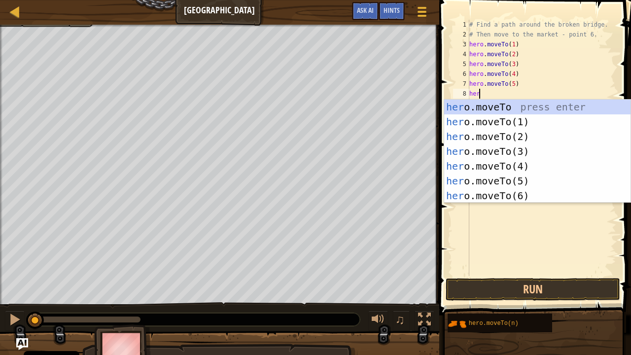
scroll to position [4, 0]
click at [507, 190] on div "hero .moveTo press enter hero .moveTo(1) press enter hero .moveTo(2) press ente…" at bounding box center [537, 166] width 187 height 133
type textarea "hero.moveTo(6)"
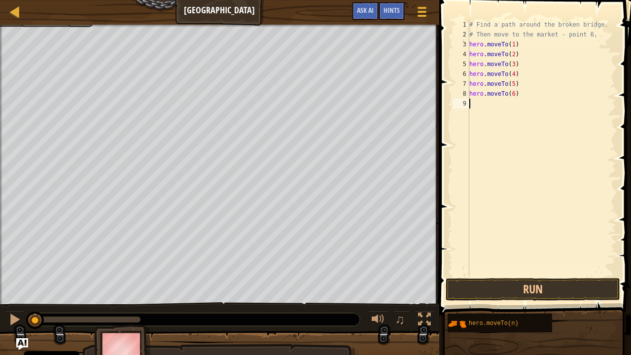
click at [519, 128] on div "# Find a path around the broken bridge. # Then move to the market - point 6. he…" at bounding box center [541, 158] width 149 height 276
click at [554, 292] on button "Run" at bounding box center [533, 289] width 175 height 23
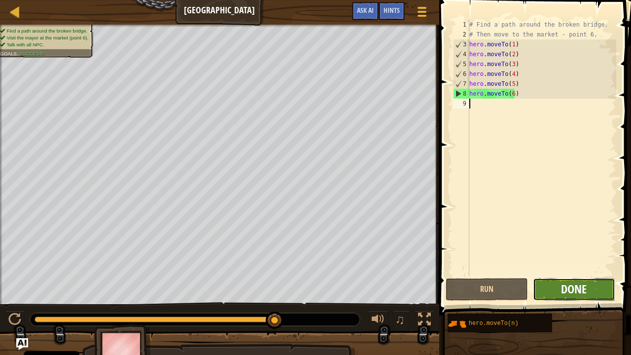
click at [575, 286] on span "Done" at bounding box center [574, 289] width 26 height 16
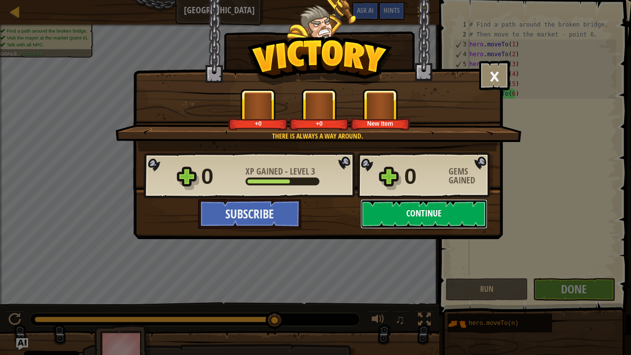
click at [427, 225] on button "Continue" at bounding box center [423, 214] width 127 height 30
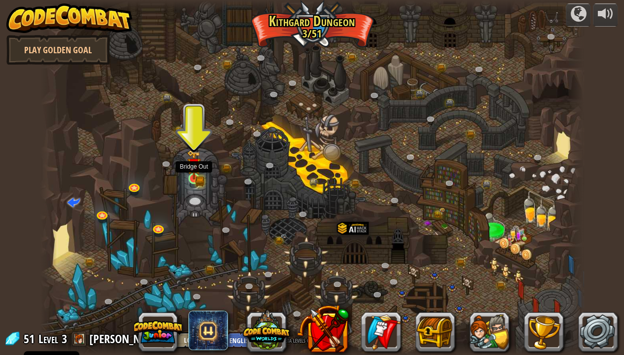
click at [197, 171] on img at bounding box center [193, 165] width 13 height 30
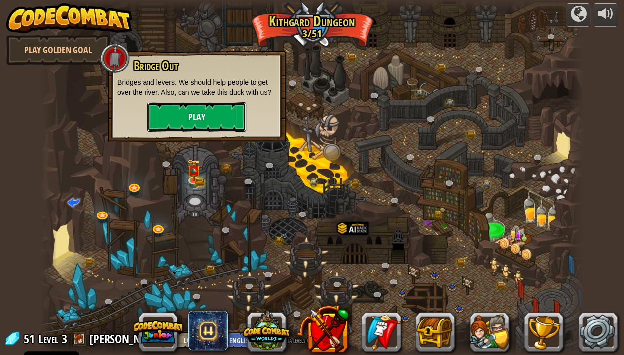
click at [203, 113] on button "Play" at bounding box center [196, 117] width 99 height 30
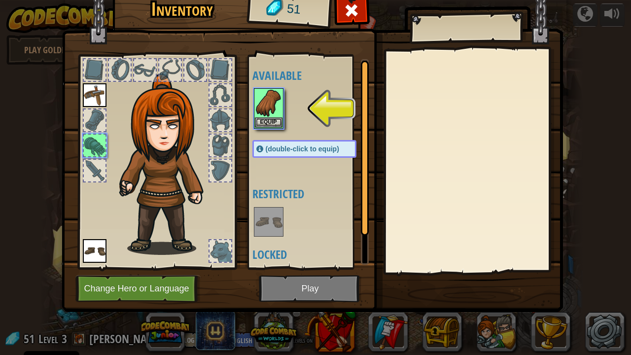
click at [309, 292] on img at bounding box center [313, 133] width 502 height 358
click at [264, 115] on img at bounding box center [269, 103] width 28 height 28
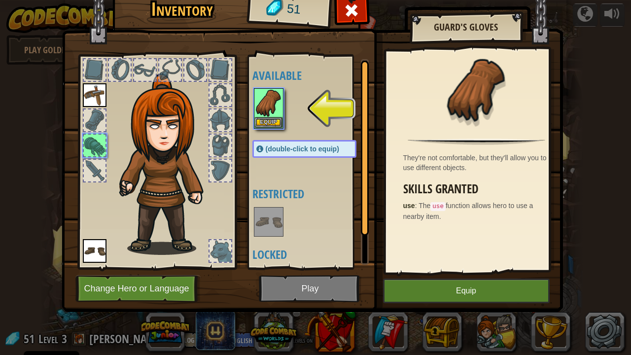
click at [311, 292] on img at bounding box center [313, 133] width 502 height 358
drag, startPoint x: 459, startPoint y: 298, endPoint x: 444, endPoint y: 293, distance: 15.4
click at [460, 292] on button "Equip" at bounding box center [466, 291] width 167 height 25
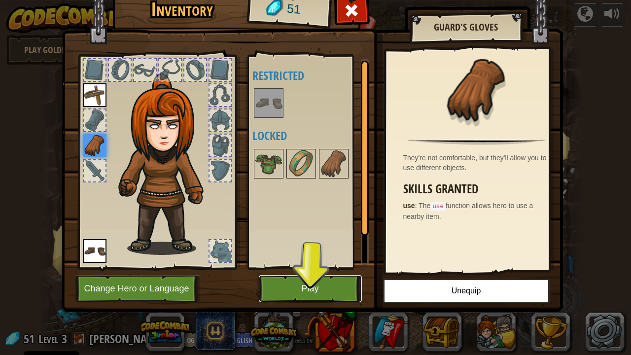
click at [329, 292] on button "Play" at bounding box center [310, 288] width 103 height 27
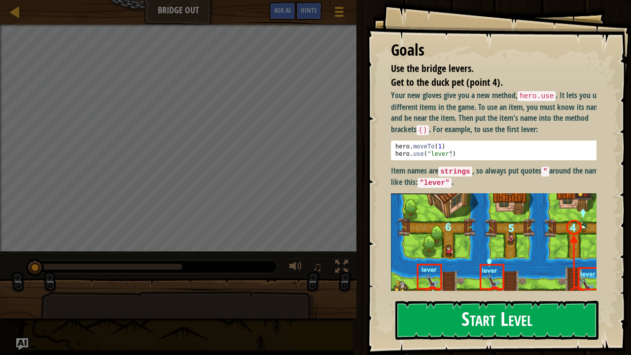
click at [504, 292] on button "Start Level" at bounding box center [496, 320] width 203 height 39
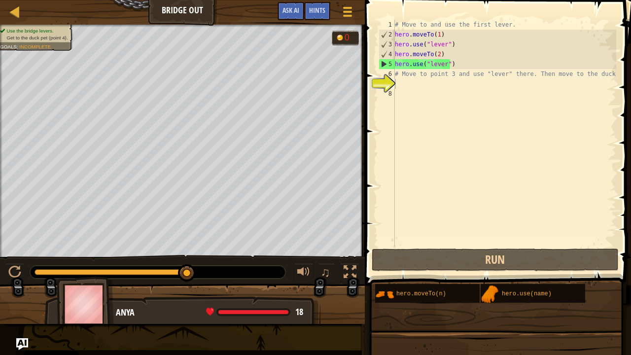
click at [411, 94] on div "# Move to and use the first lever. hero . moveTo ( 1 ) hero . use ( "lever" ) h…" at bounding box center [504, 143] width 223 height 247
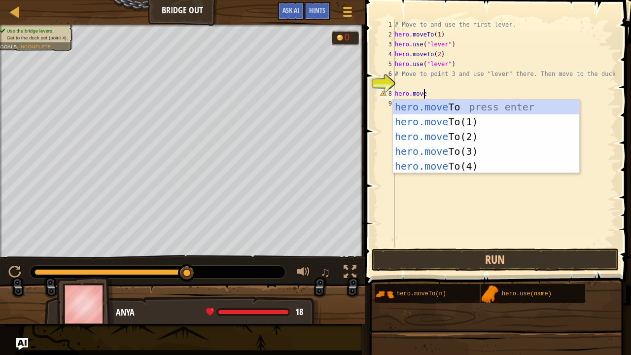
scroll to position [4, 2]
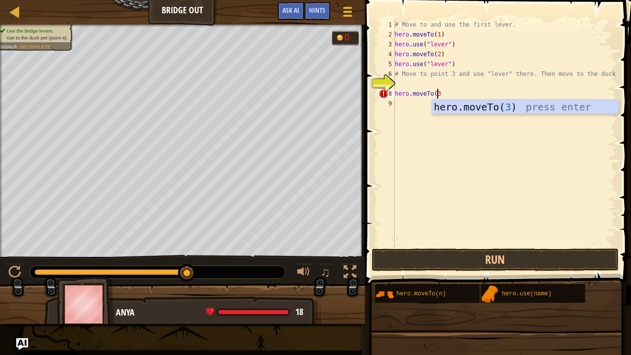
type textarea "hero.moveTo(3)"
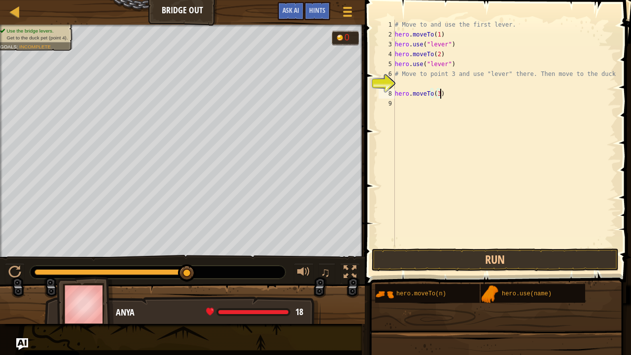
click at [415, 106] on div "# Move to and use the first lever. hero . moveTo ( 1 ) hero . use ( "lever" ) h…" at bounding box center [504, 143] width 223 height 247
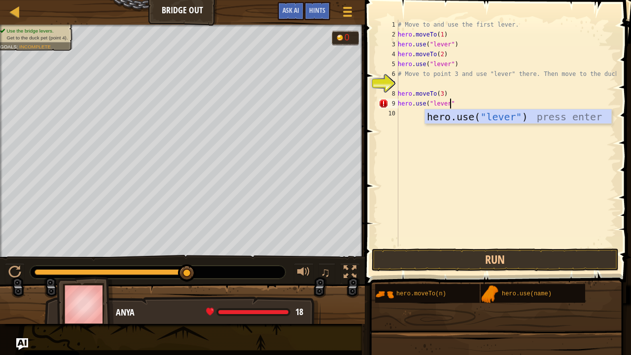
scroll to position [4, 4]
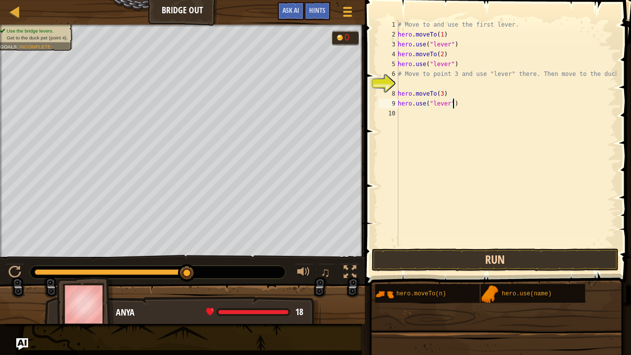
type textarea "hero.use("lever")"
click at [507, 258] on button "Run" at bounding box center [495, 260] width 247 height 23
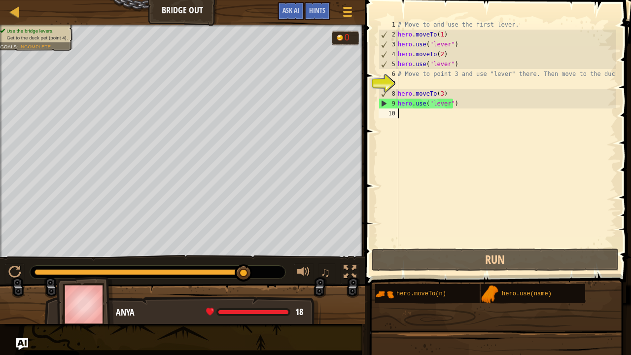
click at [404, 113] on div "# Move to and use the first lever. hero . moveTo ( 1 ) hero . use ( "lever" ) h…" at bounding box center [506, 143] width 220 height 247
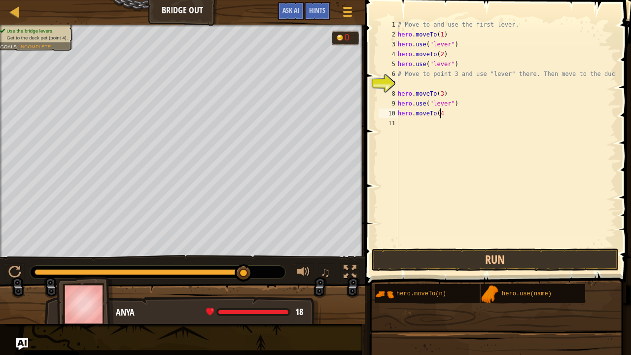
scroll to position [4, 3]
type textarea "hero.moveTo(4)"
click at [501, 262] on button "Run" at bounding box center [495, 260] width 247 height 23
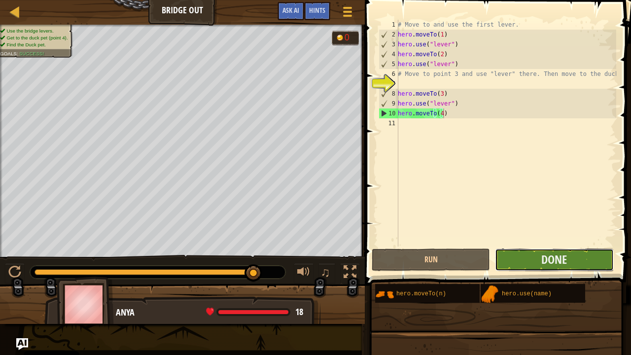
click at [540, 266] on button "Done" at bounding box center [554, 260] width 118 height 23
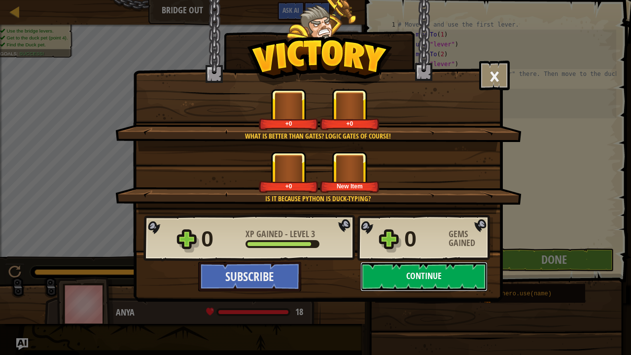
click at [415, 263] on button "Continue" at bounding box center [423, 277] width 127 height 30
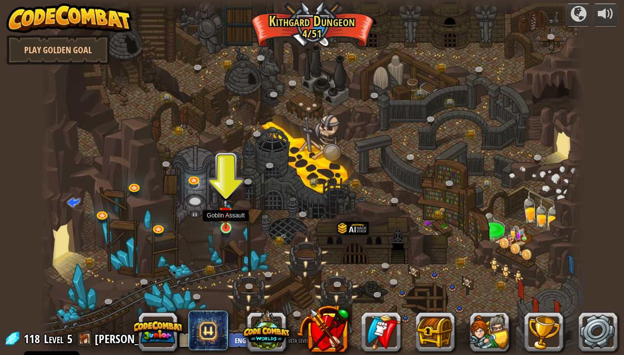
click at [231, 222] on img at bounding box center [225, 213] width 13 height 31
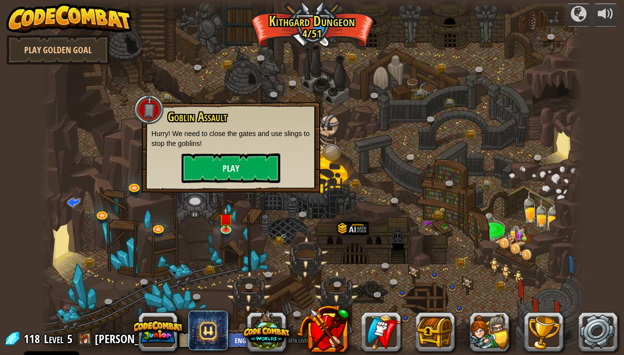
drag, startPoint x: 233, startPoint y: 151, endPoint x: 239, endPoint y: 166, distance: 15.5
click at [235, 158] on div "Goblin Assault Hurry! We need to close the gates and use slings to stop the gob…" at bounding box center [230, 146] width 159 height 72
click at [239, 167] on button "Play" at bounding box center [230, 168] width 99 height 30
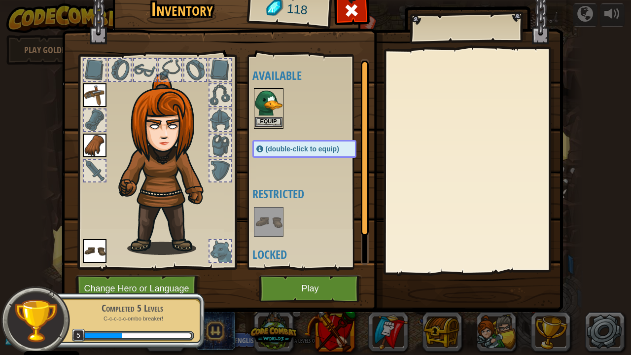
click at [271, 103] on img at bounding box center [269, 103] width 28 height 28
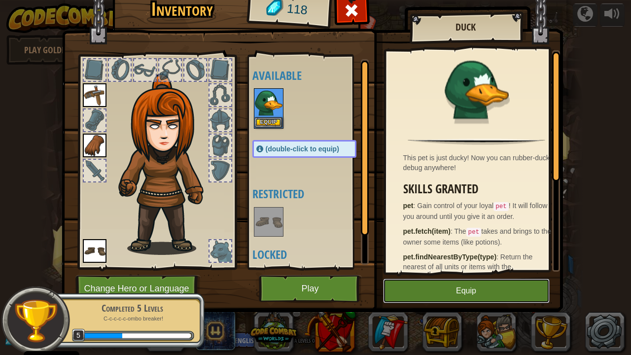
drag, startPoint x: 477, startPoint y: 289, endPoint x: 469, endPoint y: 292, distance: 8.3
click at [477, 290] on button "Equip" at bounding box center [466, 291] width 167 height 25
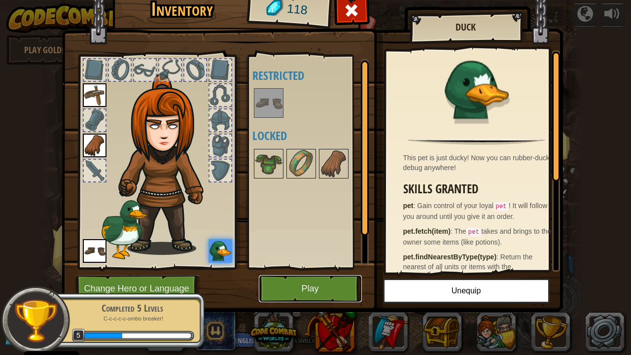
click at [302, 287] on button "Play" at bounding box center [310, 288] width 103 height 27
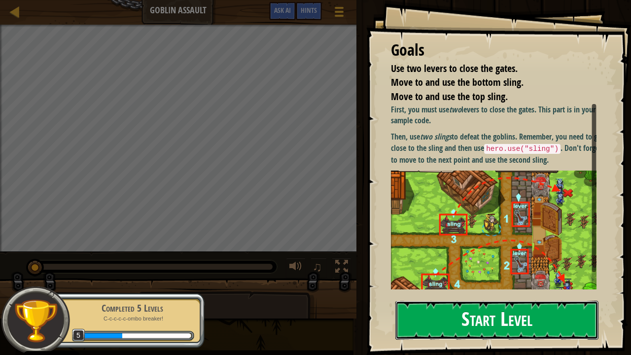
click at [496, 292] on button "Start Level" at bounding box center [496, 320] width 203 height 39
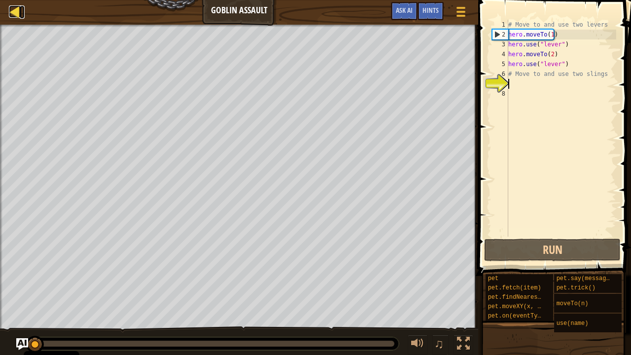
click at [14, 17] on div at bounding box center [15, 11] width 12 height 12
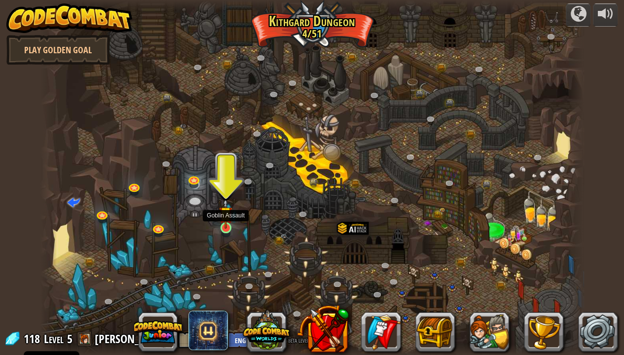
click at [222, 222] on img at bounding box center [225, 213] width 13 height 31
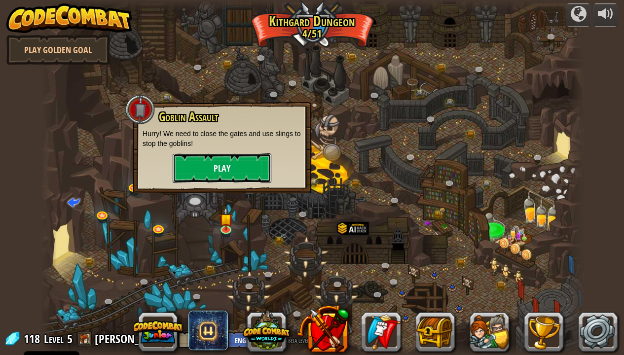
click at [216, 172] on button "Play" at bounding box center [222, 168] width 99 height 30
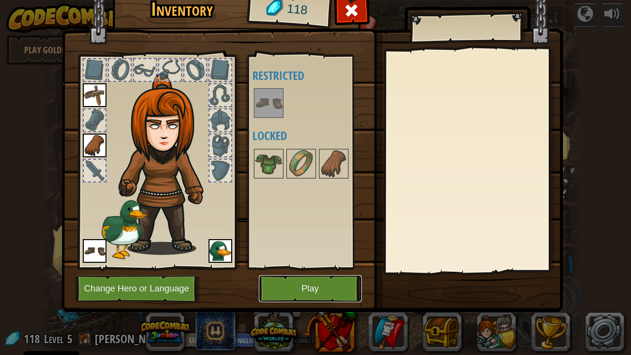
click at [297, 279] on button "Play" at bounding box center [310, 288] width 103 height 27
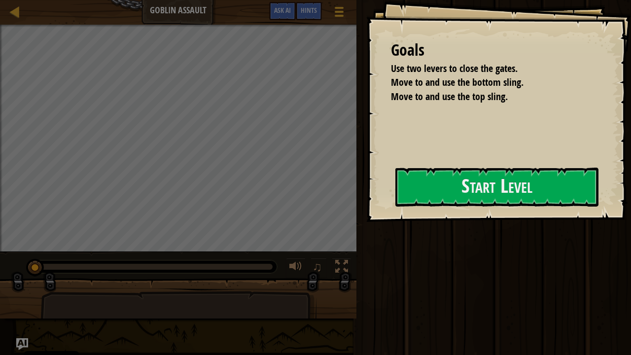
click at [318, 208] on div "Goals Use two levers to close the gates. Move to and use the bottom sling. Move…" at bounding box center [315, 177] width 631 height 355
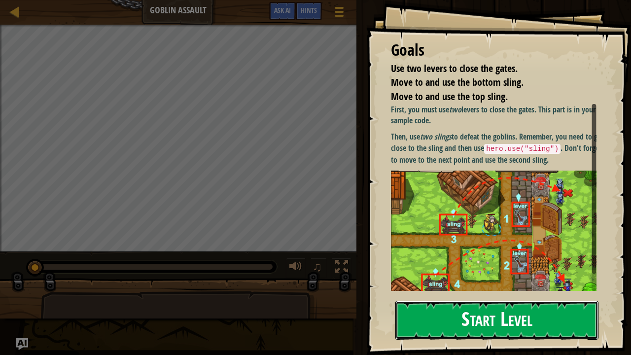
click at [467, 292] on button "Start Level" at bounding box center [496, 320] width 203 height 39
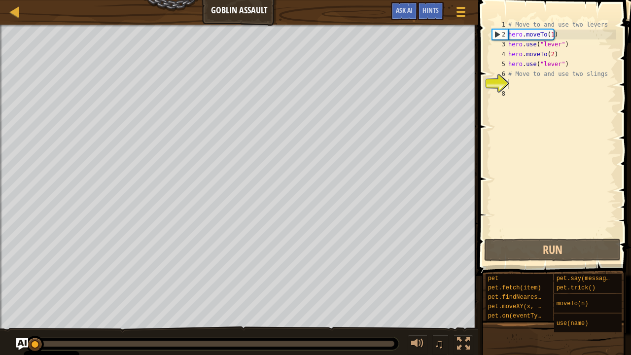
click at [428, 292] on div "Use two levers to close the gates. Move to and use the bottom sling. Move to an…" at bounding box center [315, 190] width 631 height 331
click at [520, 84] on div "# Move to and use two levers hero . moveTo ( 1 ) hero . use ( "lever" ) hero . …" at bounding box center [561, 138] width 110 height 237
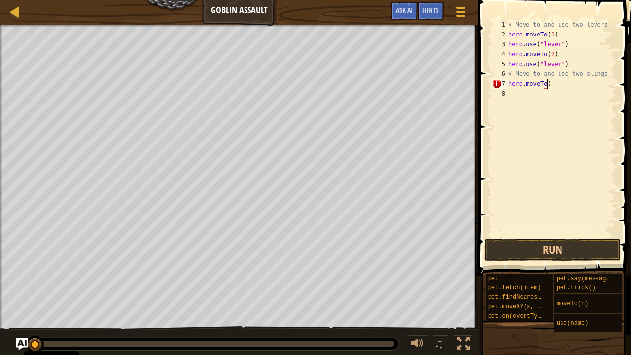
scroll to position [4, 3]
type textarea "hero.moveTo(4)"
click at [534, 98] on div "# Move to and use two levers hero . moveTo ( 1 ) hero . use ( "lever" ) hero . …" at bounding box center [561, 138] width 110 height 237
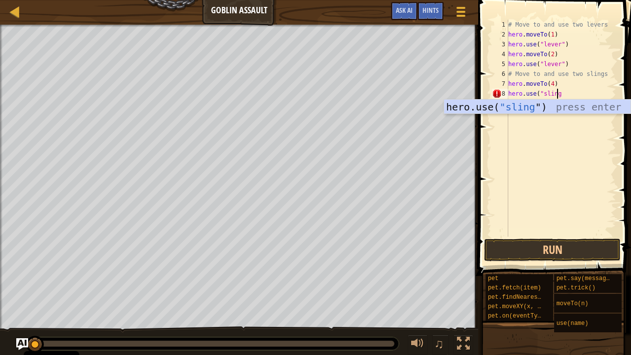
scroll to position [4, 3]
type textarea "hero.use("sling)"
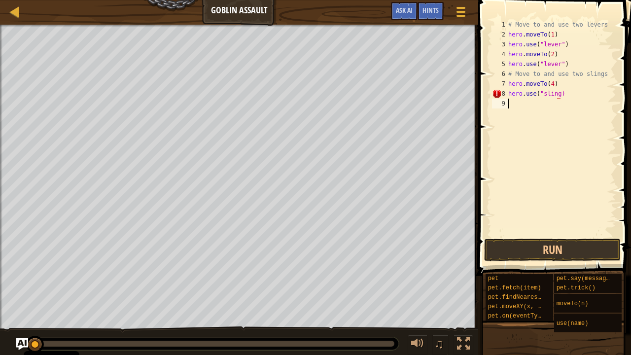
click at [531, 101] on div "# Move to and use two levers hero . moveTo ( 1 ) hero . use ( "lever" ) hero . …" at bounding box center [561, 138] width 110 height 237
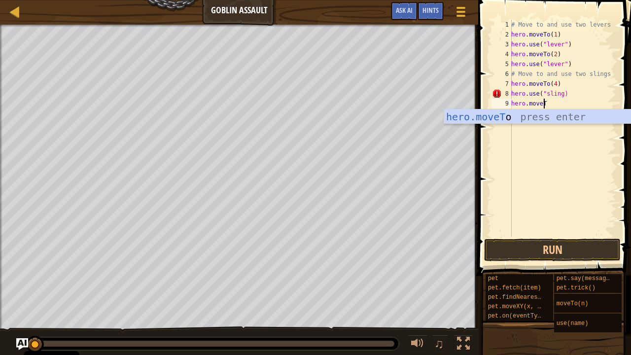
scroll to position [4, 2]
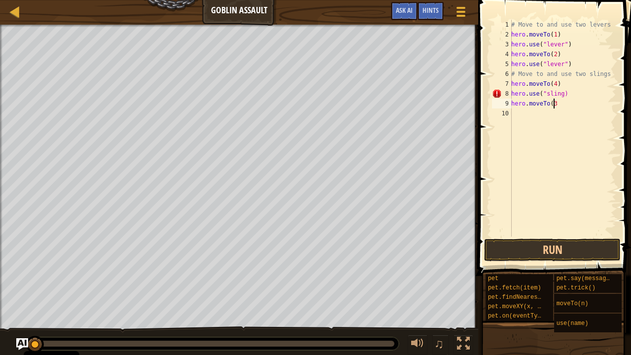
type textarea "hero.moveTo(3)"
drag, startPoint x: 536, startPoint y: 113, endPoint x: 541, endPoint y: 113, distance: 5.9
click at [536, 113] on div "# Move to and use two levers hero . moveTo ( 1 ) hero . use ( "lever" ) hero . …" at bounding box center [562, 138] width 107 height 237
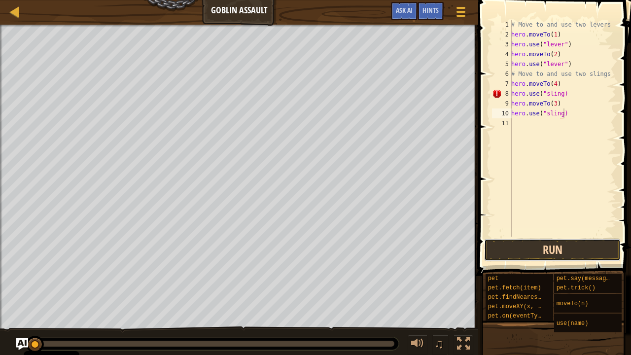
click at [542, 251] on button "Run" at bounding box center [552, 250] width 137 height 23
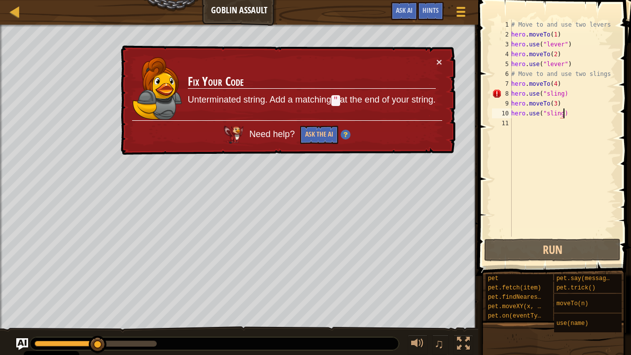
click at [562, 94] on div "# Move to and use two levers hero . moveTo ( 1 ) hero . use ( "lever" ) hero . …" at bounding box center [562, 138] width 107 height 237
type textarea "hero.use("sling")"
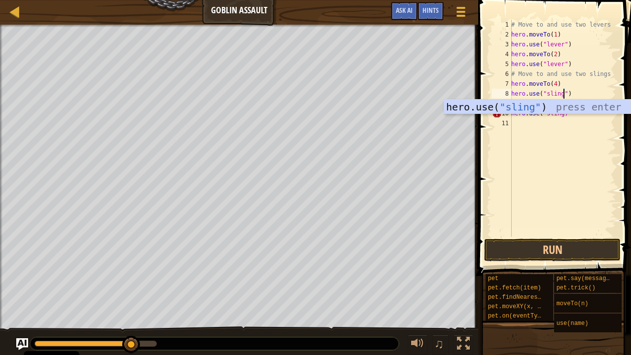
click at [551, 119] on div "# Move to and use two levers hero . moveTo ( 1 ) hero . use ( "lever" ) hero . …" at bounding box center [562, 138] width 107 height 237
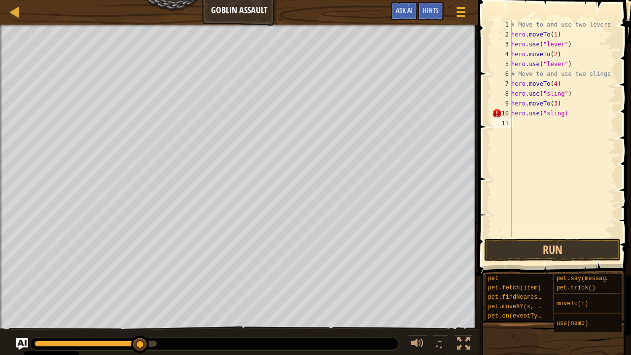
click at [562, 114] on div "# Move to and use two levers hero . moveTo ( 1 ) hero . use ( "lever" ) hero . …" at bounding box center [562, 138] width 107 height 237
click at [561, 117] on div "# Move to and use two levers hero . moveTo ( 1 ) hero . use ( "lever" ) hero . …" at bounding box center [562, 138] width 107 height 237
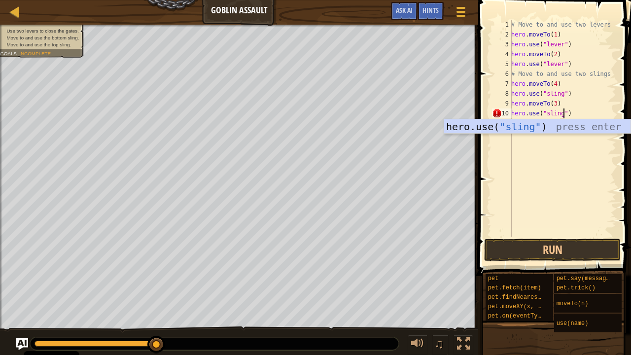
scroll to position [4, 4]
type textarea "hero.use("sling")"
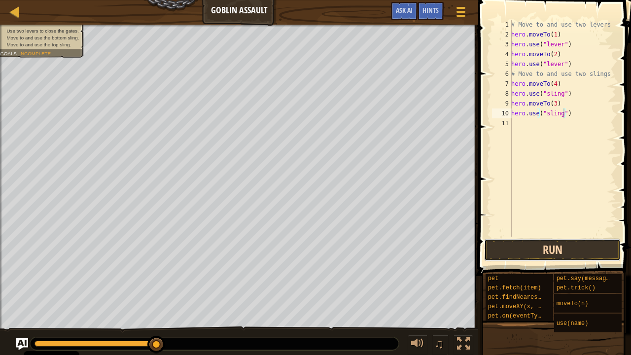
click at [580, 244] on button "Run" at bounding box center [552, 250] width 137 height 23
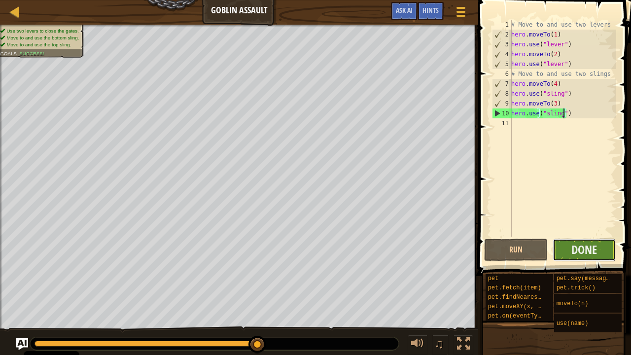
click at [600, 259] on button "Done" at bounding box center [585, 250] width 64 height 23
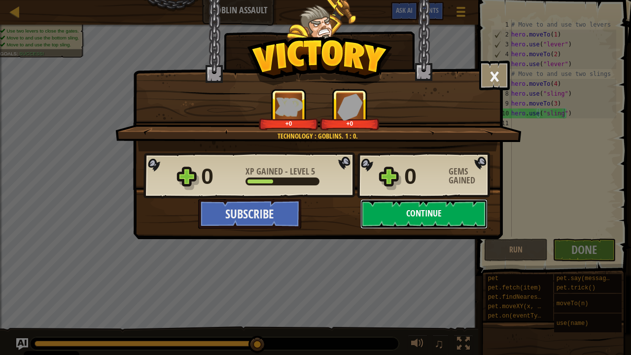
click at [451, 222] on button "Continue" at bounding box center [423, 214] width 127 height 30
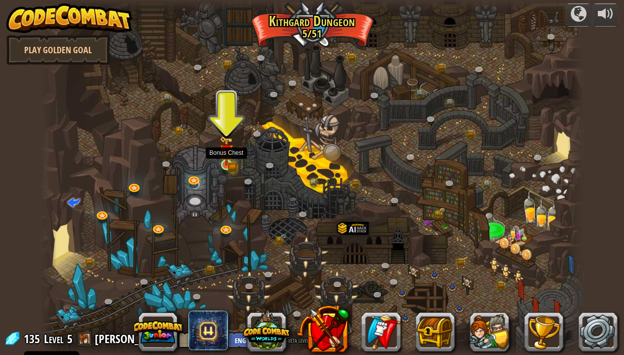
click at [224, 159] on img at bounding box center [225, 151] width 13 height 30
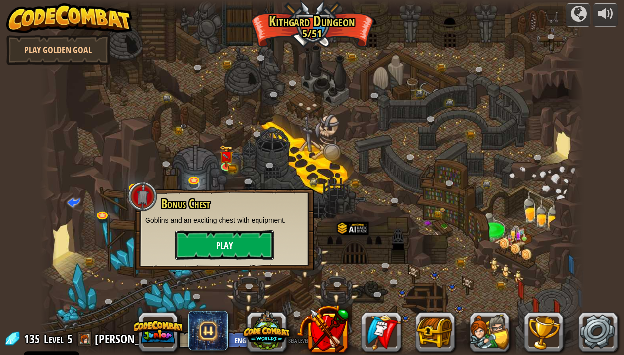
click at [243, 244] on button "Play" at bounding box center [224, 245] width 99 height 30
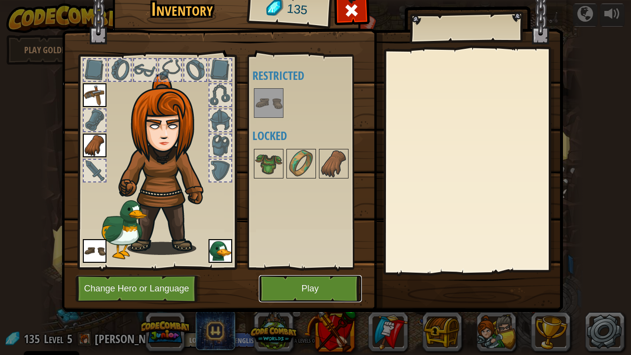
click at [288, 292] on button "Play" at bounding box center [310, 288] width 103 height 27
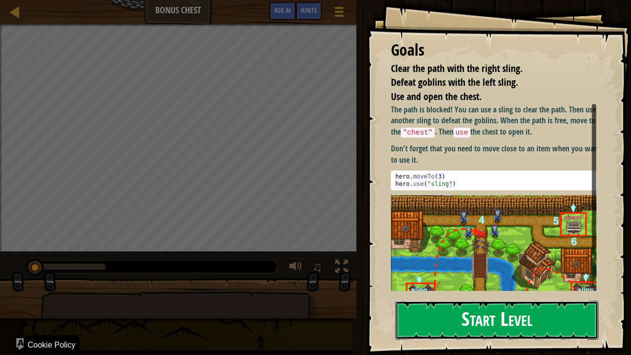
click at [500, 292] on button "Start Level" at bounding box center [496, 320] width 203 height 39
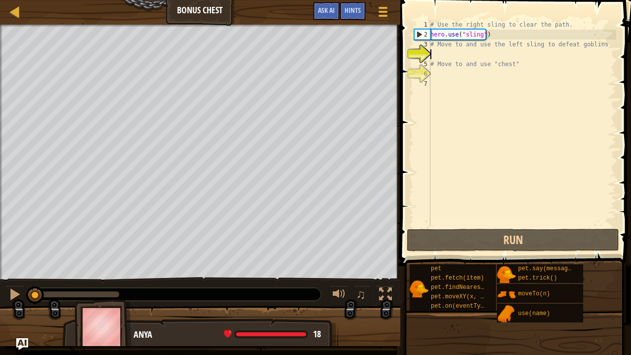
click at [468, 52] on div "# Use the right sling to clear the path. hero . use ( "sling" ) # Move to and u…" at bounding box center [523, 133] width 188 height 227
click at [483, 55] on div "# Use the right sling to clear the path. hero . use ( "sling" ) # Move to and u…" at bounding box center [523, 133] width 188 height 227
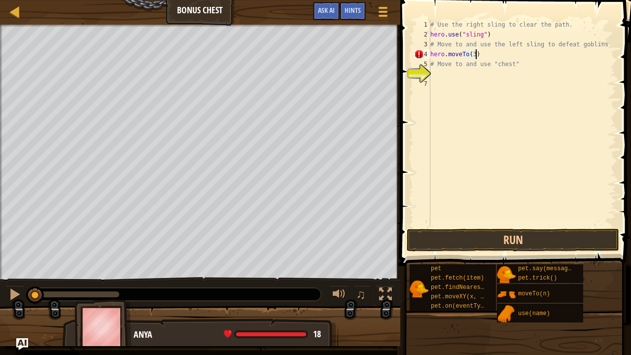
scroll to position [4, 3]
click at [486, 59] on div "# Use the right sling to clear the path. hero . use ( "sling" ) # Move to and u…" at bounding box center [523, 133] width 188 height 227
click at [488, 53] on div "# Use the right sling to clear the path. hero . use ( "sling" ) # Move to and u…" at bounding box center [523, 133] width 188 height 227
type textarea "hero.moveTo(3)"
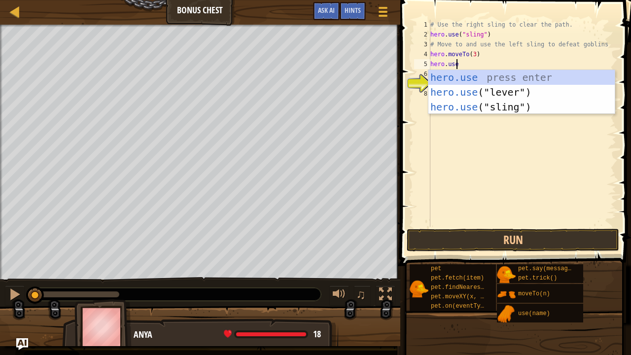
scroll to position [4, 1]
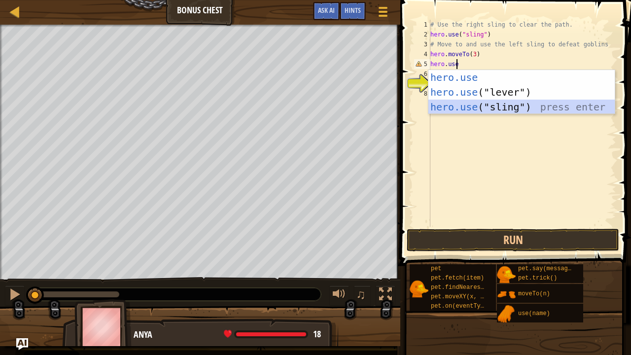
click at [550, 107] on div "hero.use press enter hero.use ("lever") press enter hero.use ("sling") press en…" at bounding box center [522, 107] width 187 height 74
type textarea "hero.use("sling")"
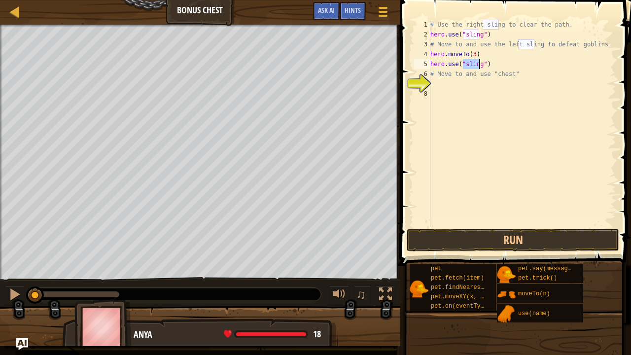
click at [476, 87] on div "# Use the right sling to clear the path. hero . use ( "sling" ) # Move to and u…" at bounding box center [523, 133] width 188 height 227
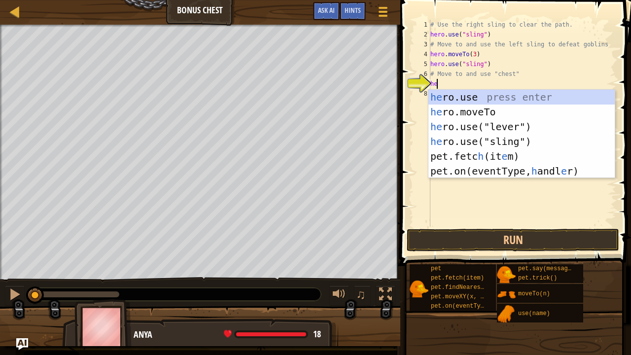
scroll to position [4, 0]
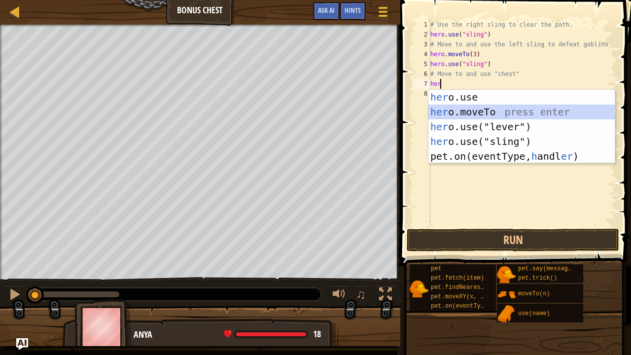
click at [508, 113] on div "her o.use press enter her o.moveTo press enter her o.use("lever") press enter h…" at bounding box center [522, 142] width 187 height 104
type textarea "hero.moveTo(2)"
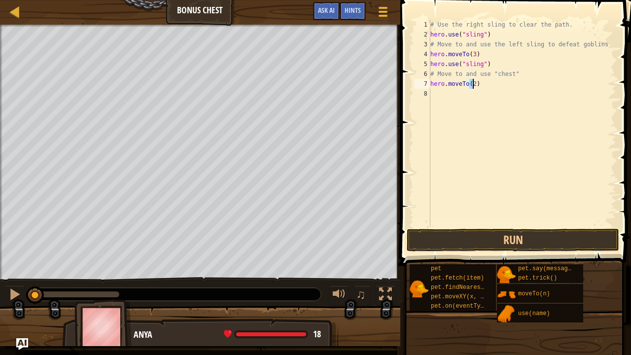
click at [472, 92] on div "# Use the right sling to clear the path. hero . use ( "sling" ) # Move to and u…" at bounding box center [523, 133] width 188 height 227
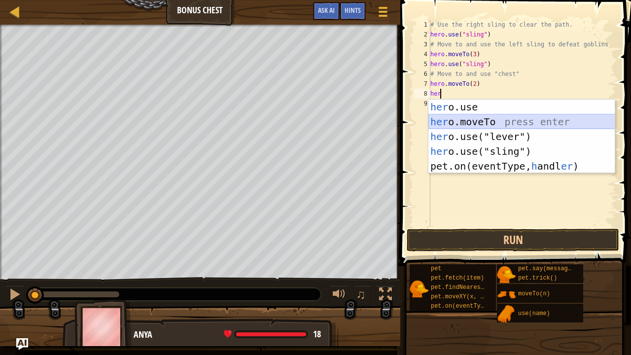
click at [466, 121] on div "her o.use press enter her o.moveTo press enter her o.use("lever") press enter h…" at bounding box center [522, 152] width 187 height 104
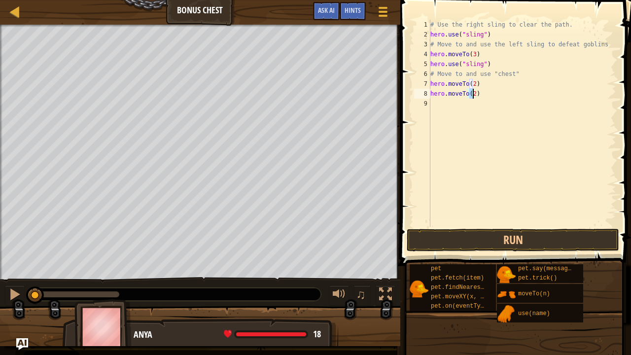
scroll to position [4, 3]
type textarea "hero.moveTo(4)"
click at [500, 95] on div "# Use the right sling to clear the path. hero . use ( "sling" ) # Move to and u…" at bounding box center [523, 133] width 188 height 227
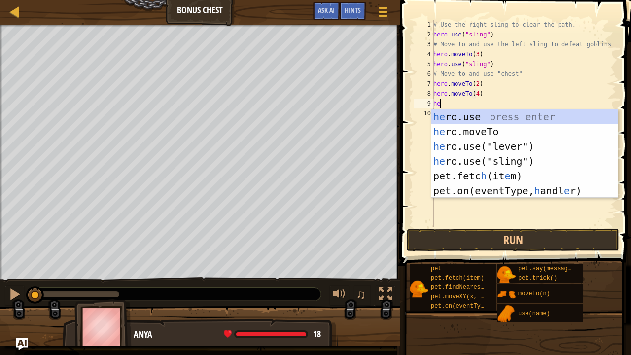
scroll to position [4, 0]
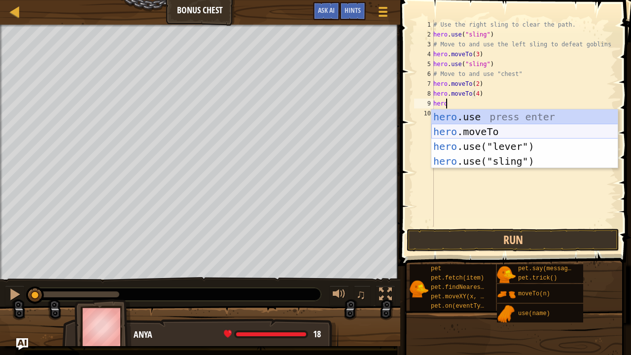
drag, startPoint x: 489, startPoint y: 132, endPoint x: 484, endPoint y: 120, distance: 13.3
click at [489, 132] on div "hero .use press enter hero .moveTo press enter hero .use("lever") press enter h…" at bounding box center [524, 153] width 187 height 89
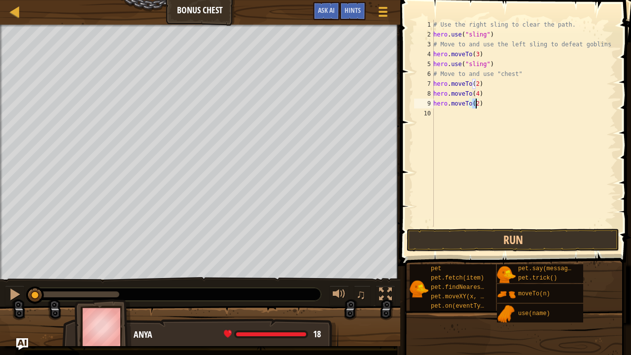
type textarea "hero.moveTo(6)"
click at [491, 117] on div "# Use the right sling to clear the path. hero . use ( "sling" ) # Move to and u…" at bounding box center [523, 133] width 185 height 227
click at [541, 245] on button "Run" at bounding box center [513, 240] width 213 height 23
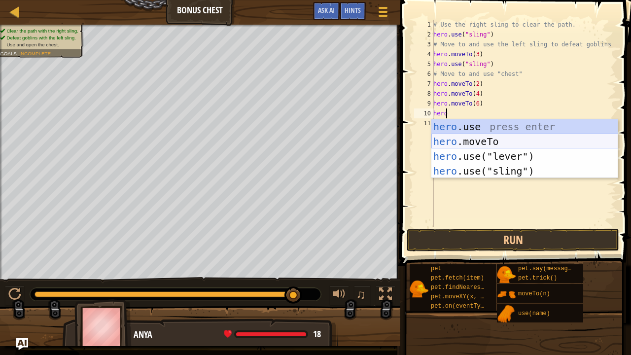
click at [466, 139] on div "hero .use press enter hero .moveTo press enter hero .use("lever") press enter h…" at bounding box center [524, 163] width 187 height 89
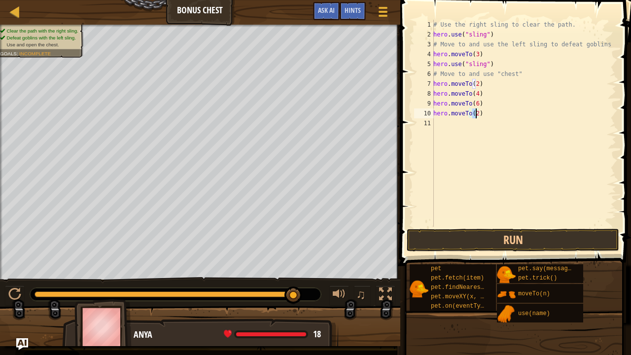
type textarea "hero.moveTo(5)"
click at [464, 122] on div "# Use the right sling to clear the path. hero . use ( "sling" ) # Move to and u…" at bounding box center [523, 133] width 185 height 227
type textarea "hero.use("chest")"
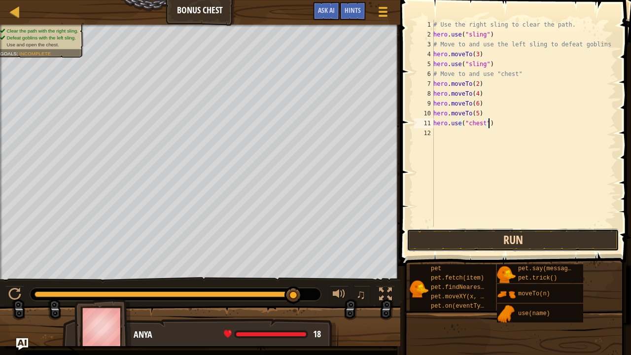
click at [509, 234] on button "Run" at bounding box center [513, 240] width 213 height 23
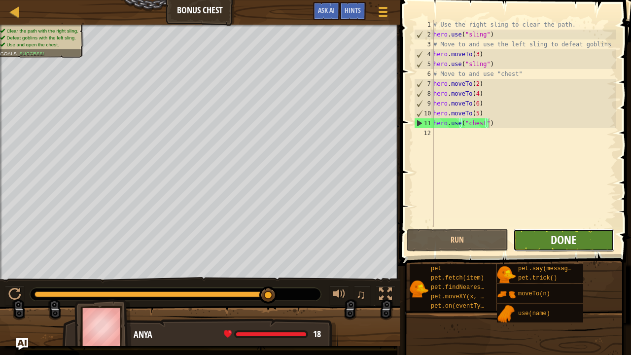
click at [576, 234] on span "Done" at bounding box center [564, 240] width 26 height 16
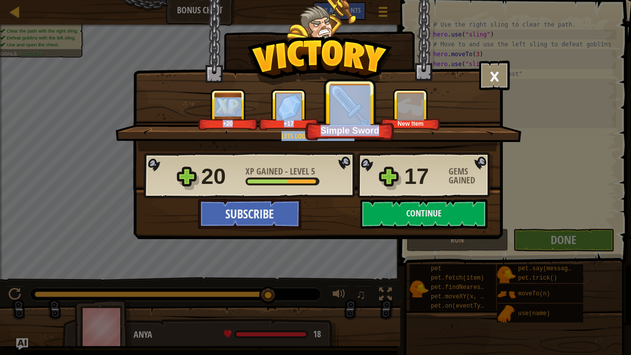
drag, startPoint x: 446, startPoint y: 81, endPoint x: 405, endPoint y: 104, distance: 46.8
click at [405, 104] on div "× Shiny and sharp! How fun was this level? Tell us more! Lets look what is insi…" at bounding box center [318, 115] width 369 height 72
click at [399, 212] on button "Continue" at bounding box center [423, 214] width 127 height 30
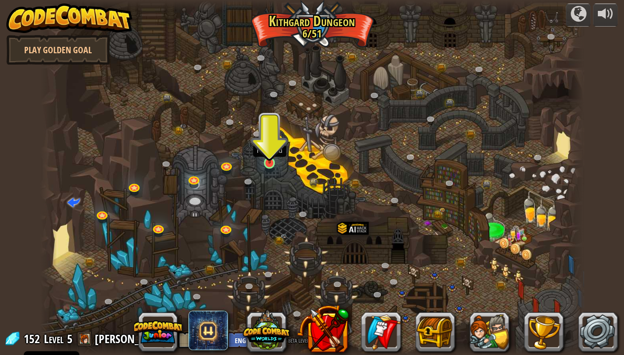
click at [265, 160] on img at bounding box center [269, 148] width 13 height 31
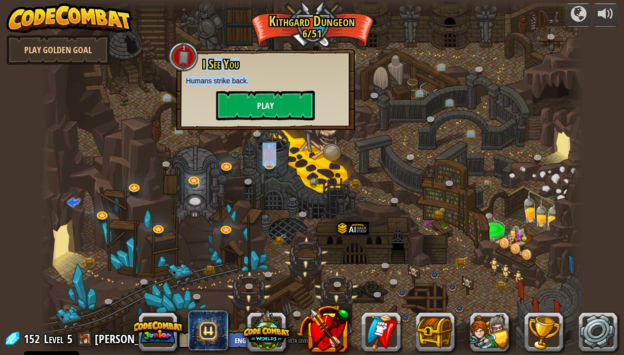
drag, startPoint x: 266, startPoint y: 80, endPoint x: 337, endPoint y: 42, distance: 80.5
click at [337, 42] on div "Twisted Canyon (Locked) Challenge: collect the most gold using all the programm…" at bounding box center [311, 177] width 543 height 355
drag, startPoint x: 337, startPoint y: 42, endPoint x: 400, endPoint y: 105, distance: 89.6
click at [400, 105] on div at bounding box center [311, 177] width 543 height 355
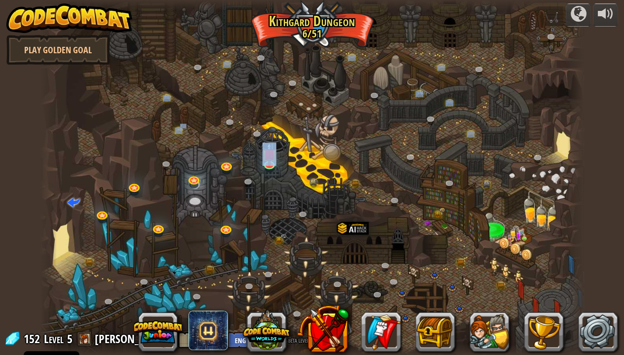
click at [277, 159] on div at bounding box center [311, 177] width 543 height 355
click at [265, 160] on img at bounding box center [269, 148] width 13 height 31
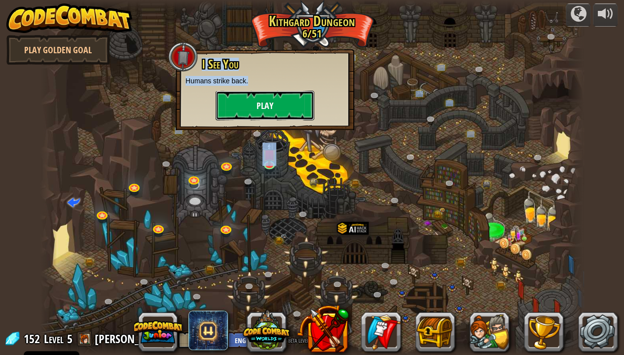
click at [270, 109] on button "Play" at bounding box center [264, 106] width 99 height 30
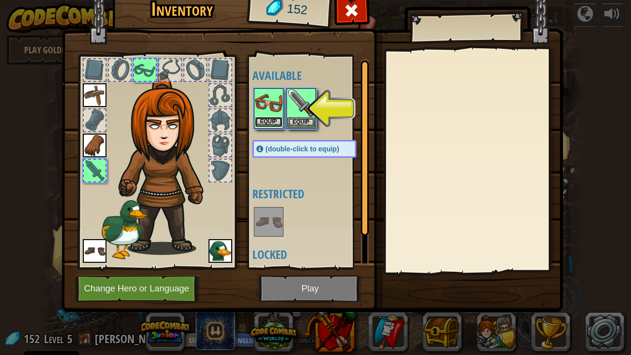
click at [276, 121] on button "Equip" at bounding box center [269, 122] width 28 height 10
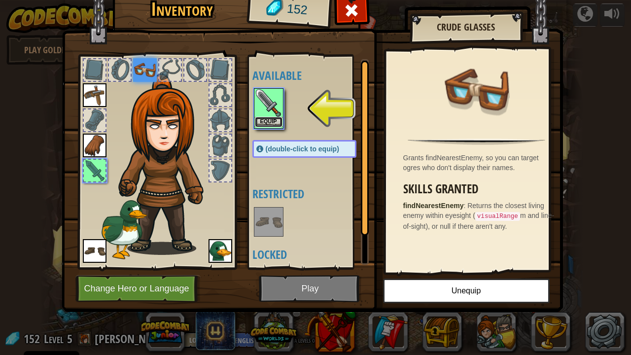
click at [275, 124] on button "Equip" at bounding box center [269, 122] width 28 height 10
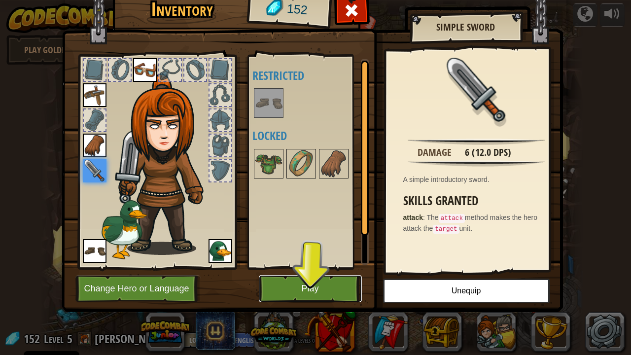
click at [330, 278] on button "Play" at bounding box center [310, 288] width 103 height 27
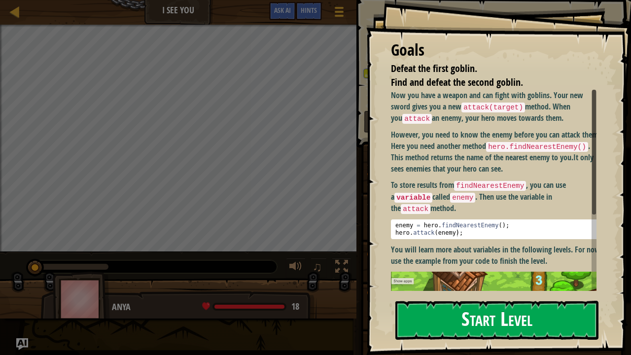
click at [486, 292] on button "Start Level" at bounding box center [496, 320] width 203 height 39
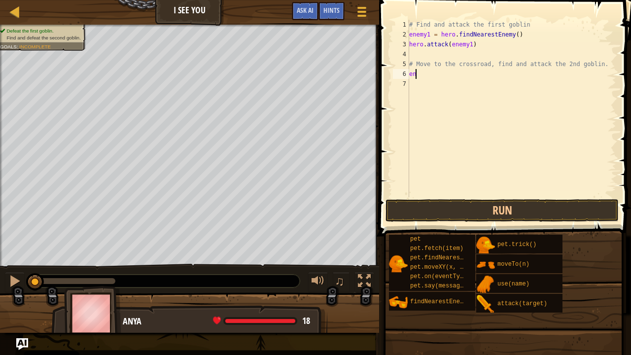
scroll to position [4, 0]
type textarea "e"
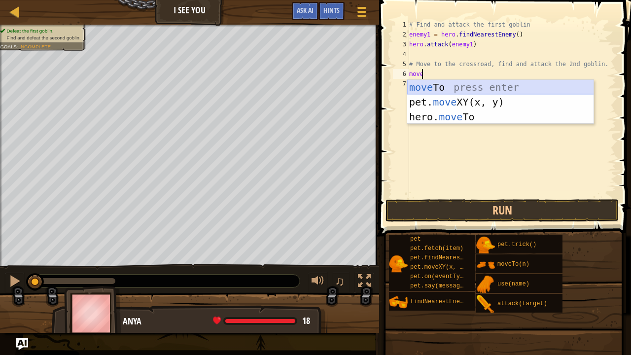
click at [445, 86] on div "move To press enter pet. move XY(x, y) press enter hero. move To press enter" at bounding box center [500, 117] width 187 height 74
type textarea "hero.moveTo(2)"
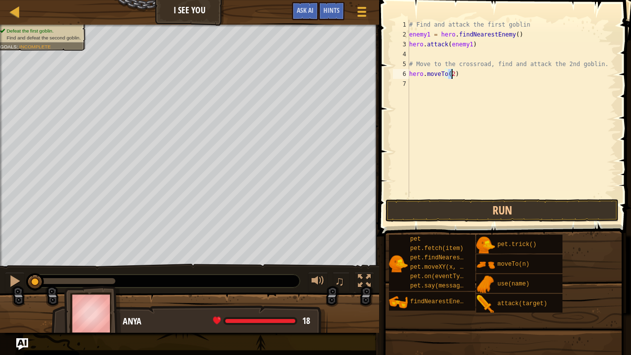
scroll to position [4, 3]
click at [439, 81] on div "# Find and attack the first goblin enemy1 = hero . findNearestEnemy ( ) hero . …" at bounding box center [511, 118] width 209 height 197
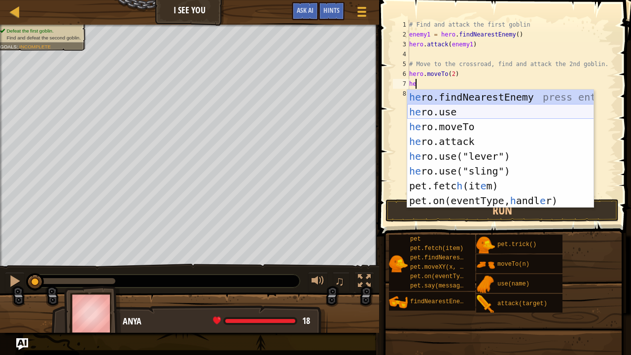
scroll to position [4, 0]
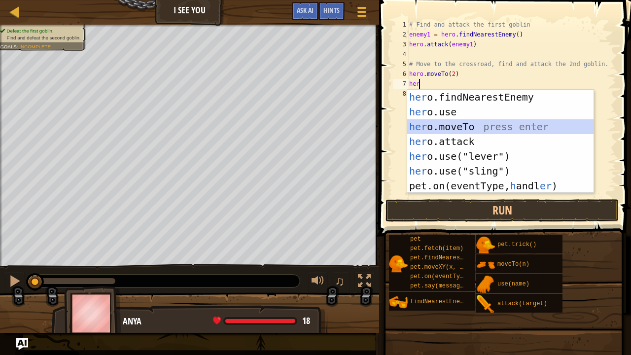
click at [469, 127] on div "her o.findNearestEnemy press enter her o.use press enter her o.moveTo press ent…" at bounding box center [500, 156] width 187 height 133
type textarea "hero.moveTo(2)"
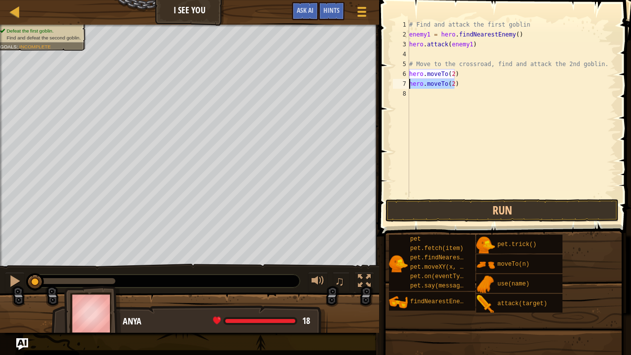
drag, startPoint x: 456, startPoint y: 85, endPoint x: 410, endPoint y: 87, distance: 45.9
click at [410, 87] on div "# Find and attack the first goblin enemy1 = hero . findNearestEnemy ( ) hero . …" at bounding box center [511, 118] width 209 height 197
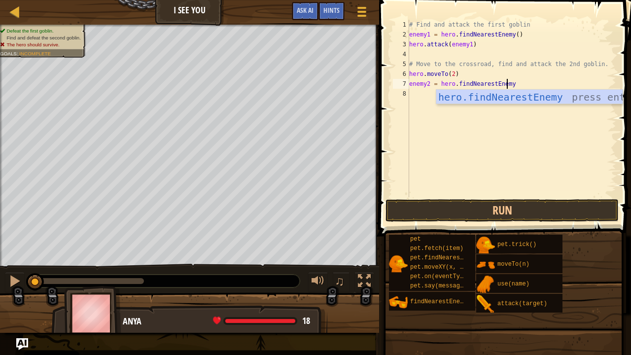
scroll to position [4, 7]
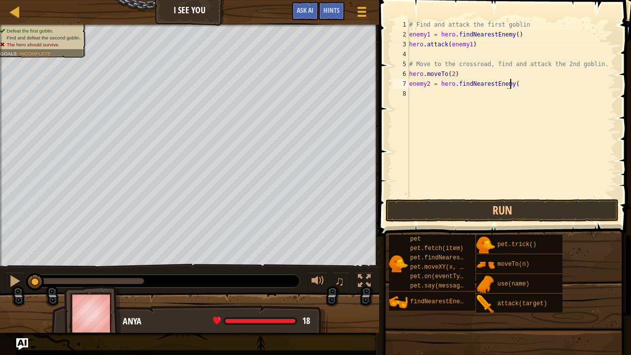
type textarea "enemy2 = hero.findNearestEnemy()"
click at [429, 89] on div "# Find and attack the first goblin enemy1 = hero . findNearestEnemy ( ) hero . …" at bounding box center [511, 118] width 209 height 197
type textarea "hero.attack(enemy2)"
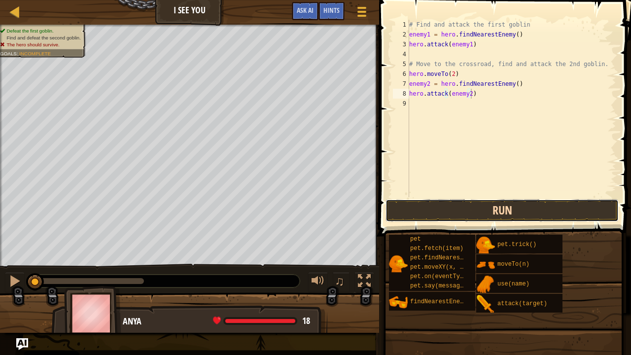
click at [494, 208] on button "Run" at bounding box center [502, 210] width 233 height 23
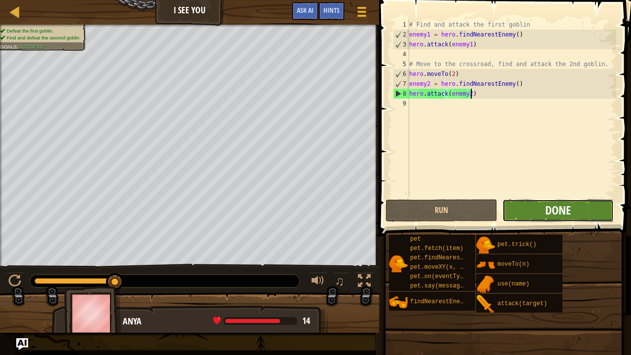
click at [560, 202] on span "Done" at bounding box center [558, 210] width 26 height 16
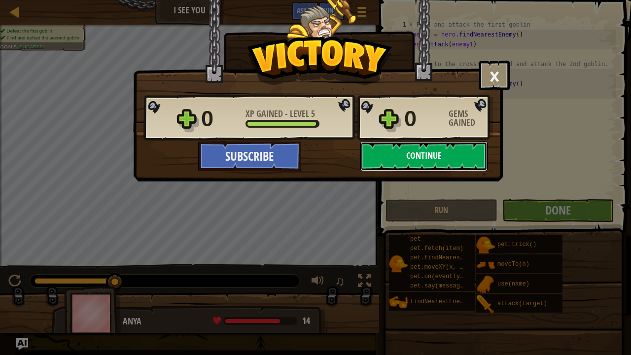
click at [397, 151] on button "Continue" at bounding box center [423, 157] width 127 height 30
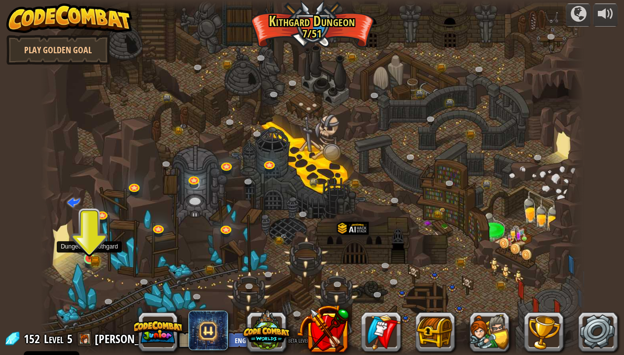
click at [88, 253] on img at bounding box center [89, 245] width 13 height 30
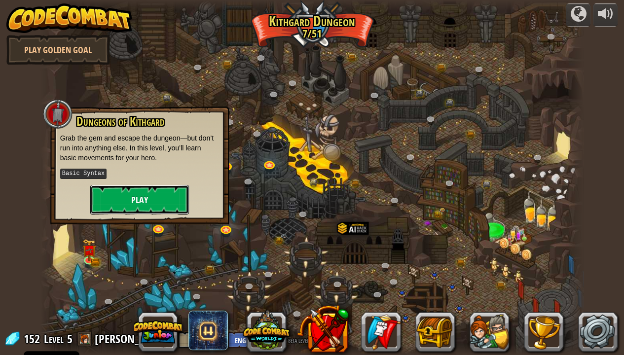
click at [110, 196] on button "Play" at bounding box center [139, 200] width 99 height 30
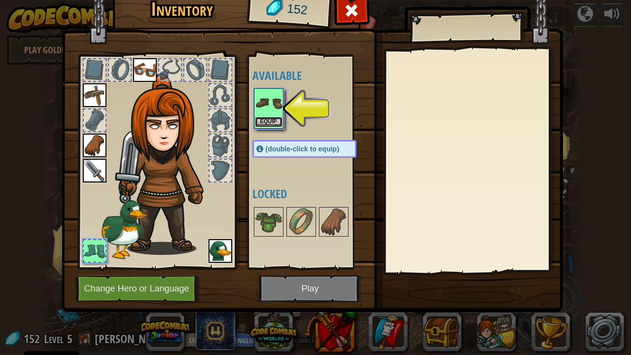
click at [266, 121] on button "Equip" at bounding box center [269, 122] width 28 height 10
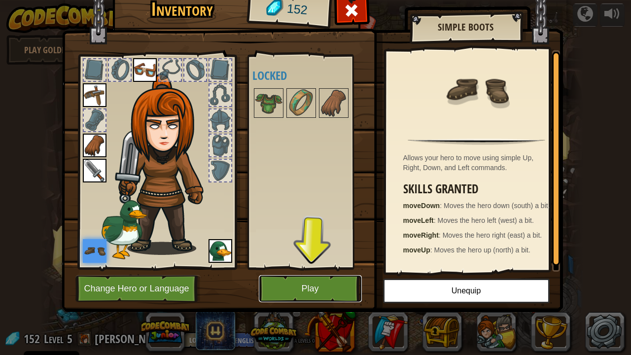
click at [284, 292] on button "Play" at bounding box center [310, 288] width 103 height 27
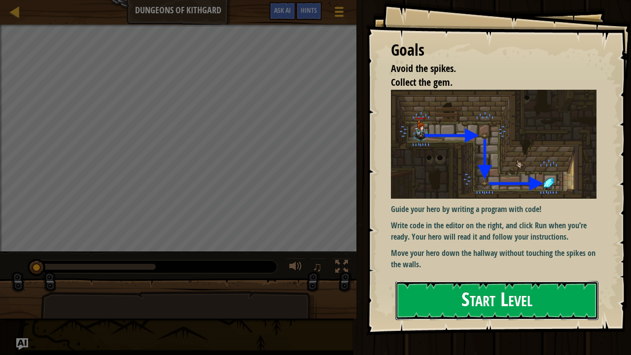
click at [490, 285] on button "Start Level" at bounding box center [496, 300] width 203 height 39
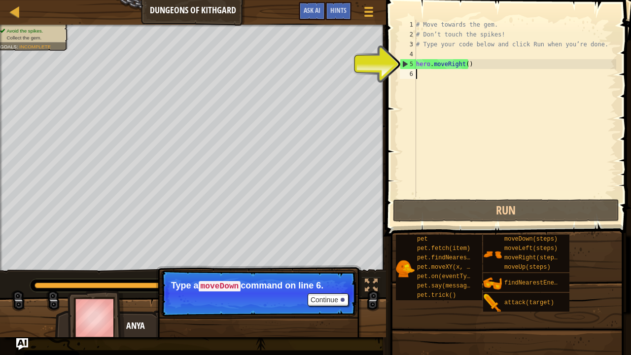
click at [423, 72] on div "# Move towards the gem. # Don’t touch the spikes! # Type your code below and cl…" at bounding box center [515, 118] width 202 height 197
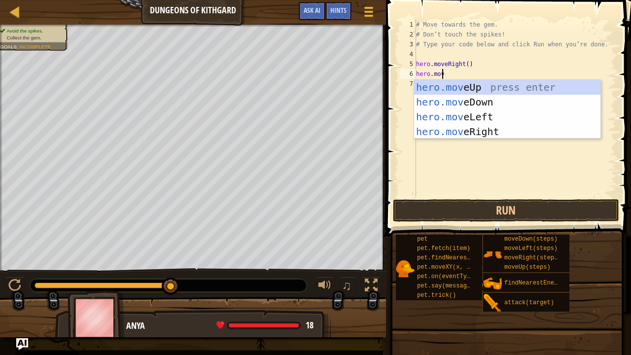
scroll to position [4, 1]
type textarea "hero.moved"
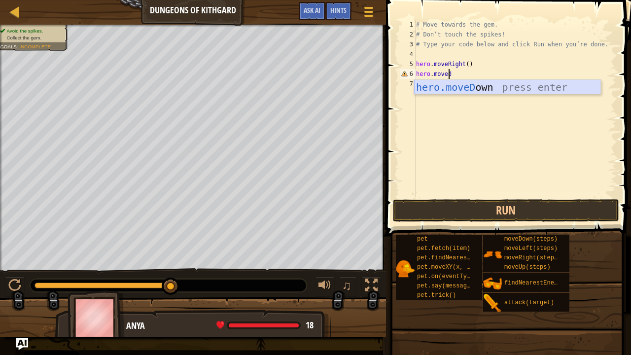
click at [427, 90] on div "hero.moveD own press enter" at bounding box center [507, 102] width 187 height 44
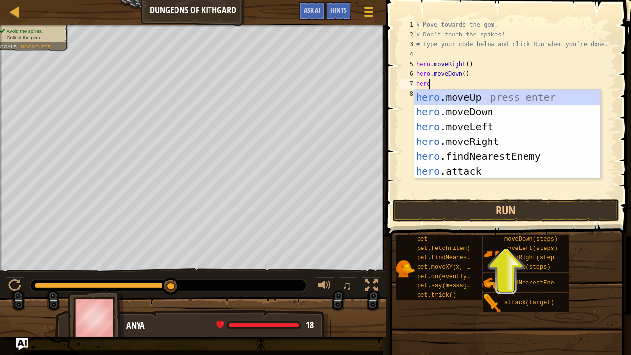
scroll to position [4, 0]
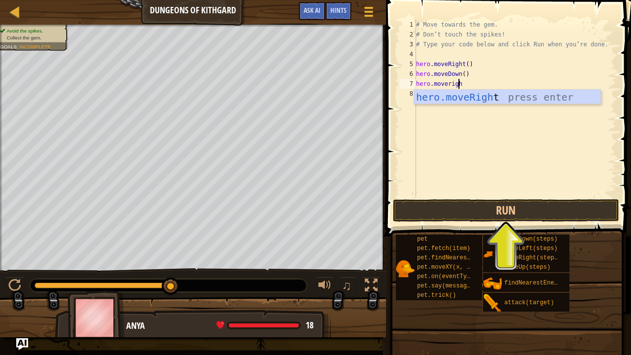
type textarea "hero.moveright"
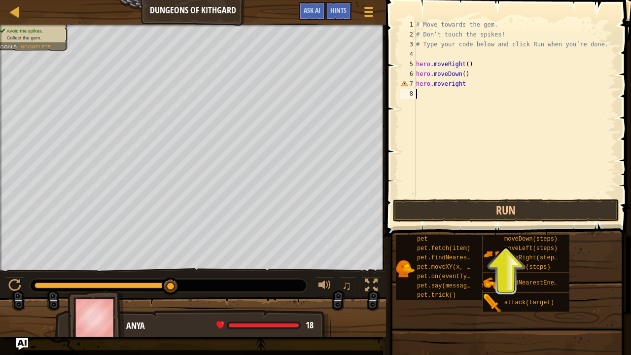
click at [452, 129] on div "# Move towards the gem. # Don’t touch the spikes! # Type your code below and cl…" at bounding box center [515, 118] width 202 height 197
click at [464, 86] on div "# Move towards the gem. # Don’t touch the spikes! # Type your code below and cl…" at bounding box center [515, 118] width 202 height 197
type textarea "hero.moveright()"
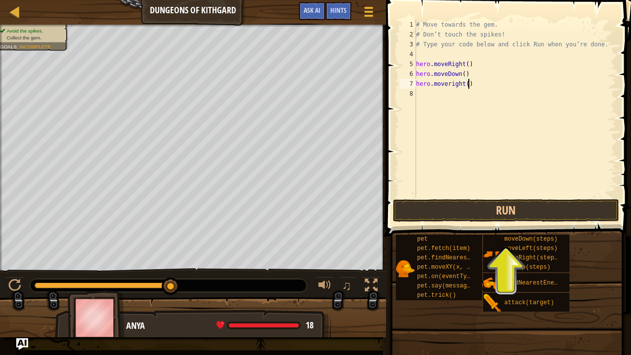
click at [459, 85] on div "# Move towards the gem. # Don’t touch the spikes! # Type your code below and cl…" at bounding box center [515, 118] width 202 height 197
click at [460, 98] on div "# Move towards the gem. # Don’t touch the spikes! # Type your code below and cl…" at bounding box center [515, 118] width 202 height 197
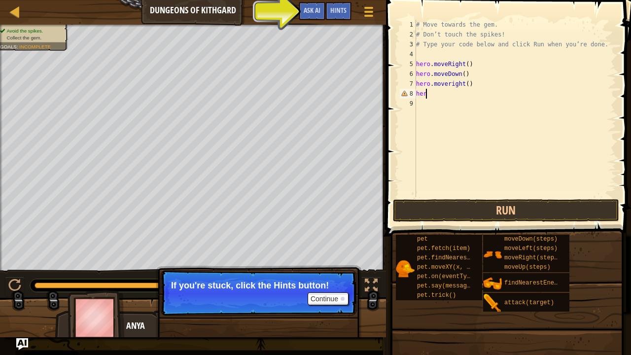
scroll to position [4, 0]
type textarea "h"
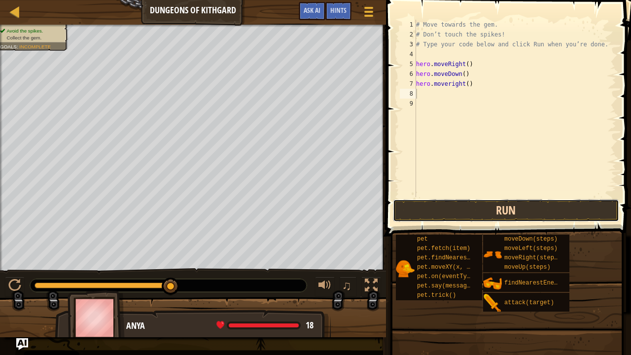
click at [549, 212] on button "Run" at bounding box center [506, 210] width 226 height 23
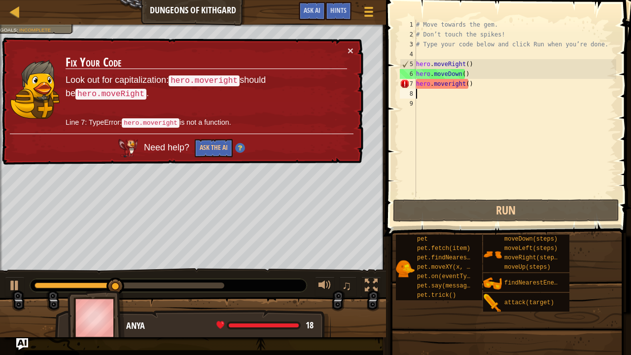
click at [447, 86] on div "# Move towards the gem. # Don’t touch the spikes! # Type your code below and cl…" at bounding box center [515, 118] width 202 height 197
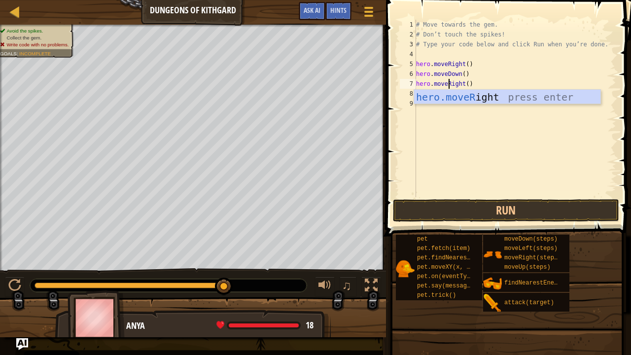
scroll to position [4, 2]
click at [521, 100] on div "hero.moveR ight press enter" at bounding box center [507, 112] width 187 height 44
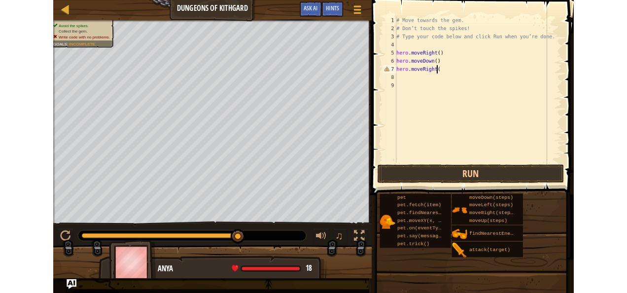
scroll to position [4, 3]
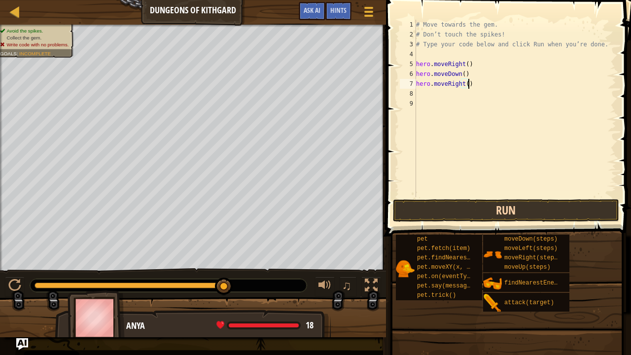
type textarea "hero.moveRight()"
click at [476, 218] on button "Run" at bounding box center [506, 210] width 226 height 23
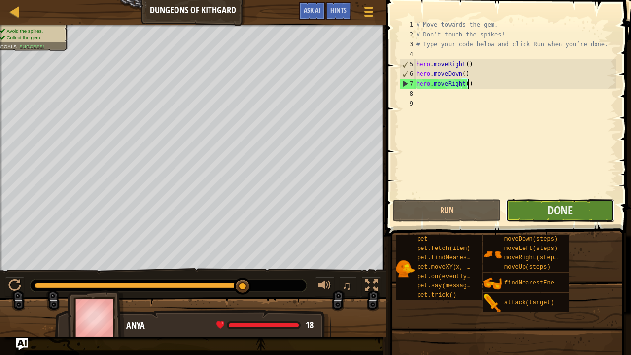
click at [528, 207] on button "Done" at bounding box center [560, 210] width 108 height 23
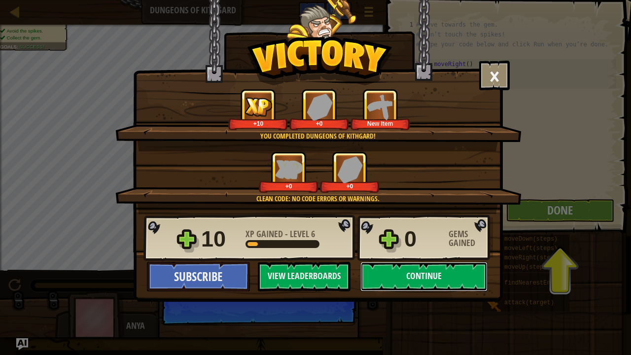
click at [427, 276] on button "Continue" at bounding box center [423, 277] width 127 height 30
